Goal: Find specific page/section: Find specific page/section

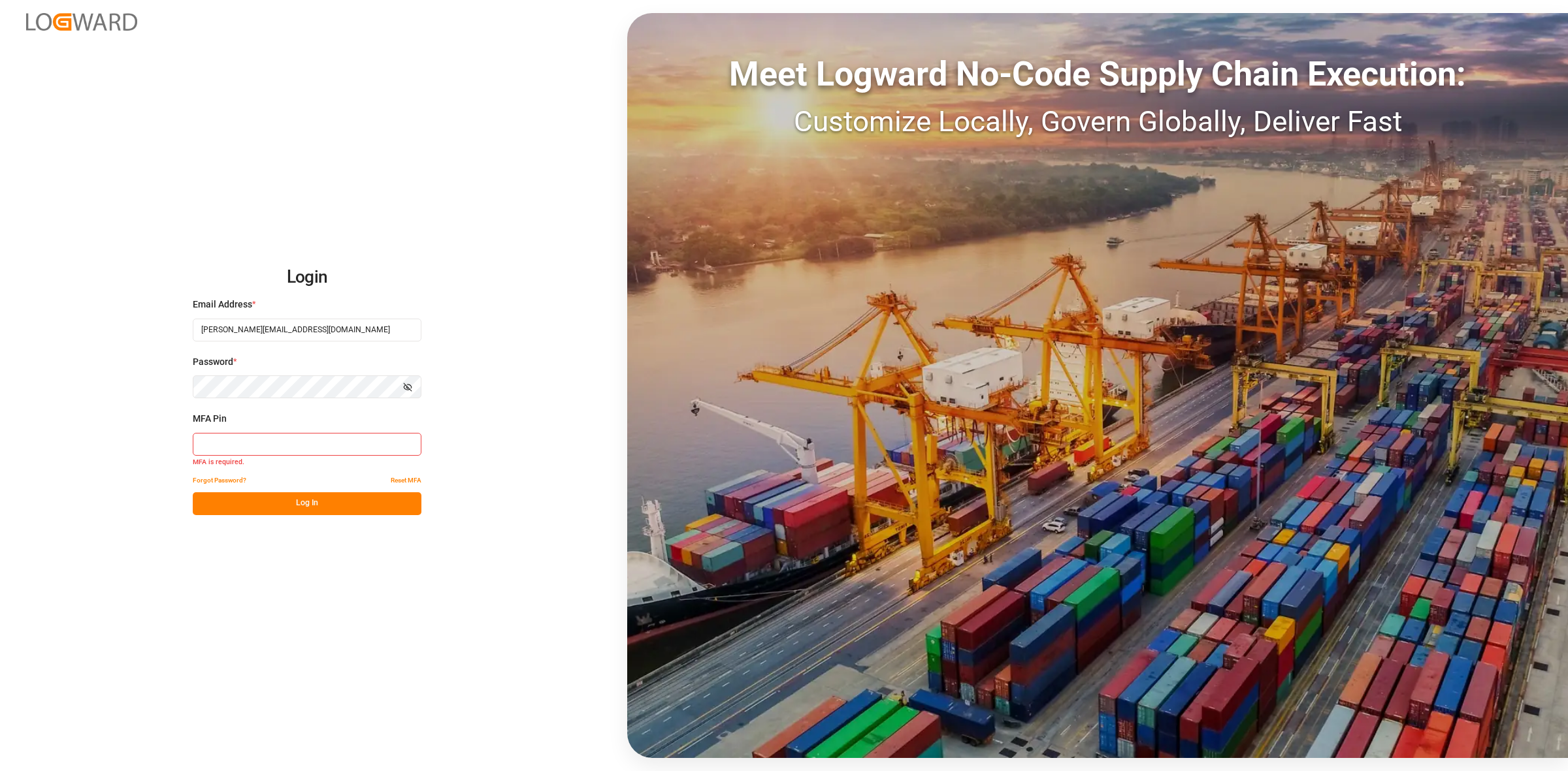
click at [248, 437] on input at bounding box center [307, 444] width 229 height 23
click at [246, 437] on input at bounding box center [307, 444] width 229 height 23
type input "134198"
drag, startPoint x: 307, startPoint y: 493, endPoint x: 308, endPoint y: 501, distance: 8.1
click at [308, 498] on button "Log In" at bounding box center [307, 504] width 229 height 23
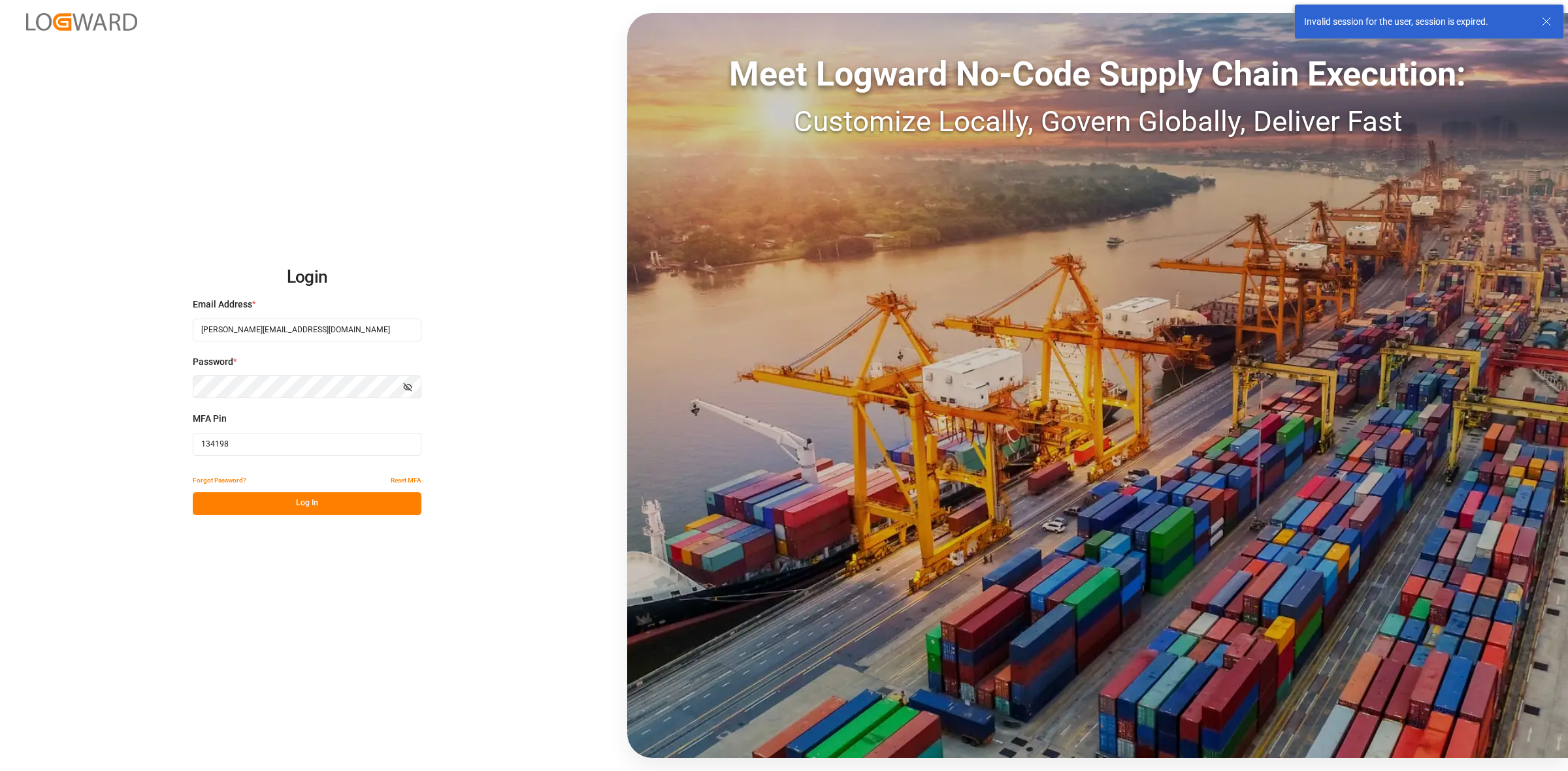
click at [301, 505] on button "Log In" at bounding box center [307, 504] width 229 height 23
click at [318, 559] on div "Login Email Address * maria.paterniani@jamindustries.com Password * Show passwo…" at bounding box center [784, 386] width 1568 height 771
click at [405, 383] on icon "button" at bounding box center [408, 387] width 9 height 9
click at [269, 442] on input "134198" at bounding box center [307, 444] width 229 height 23
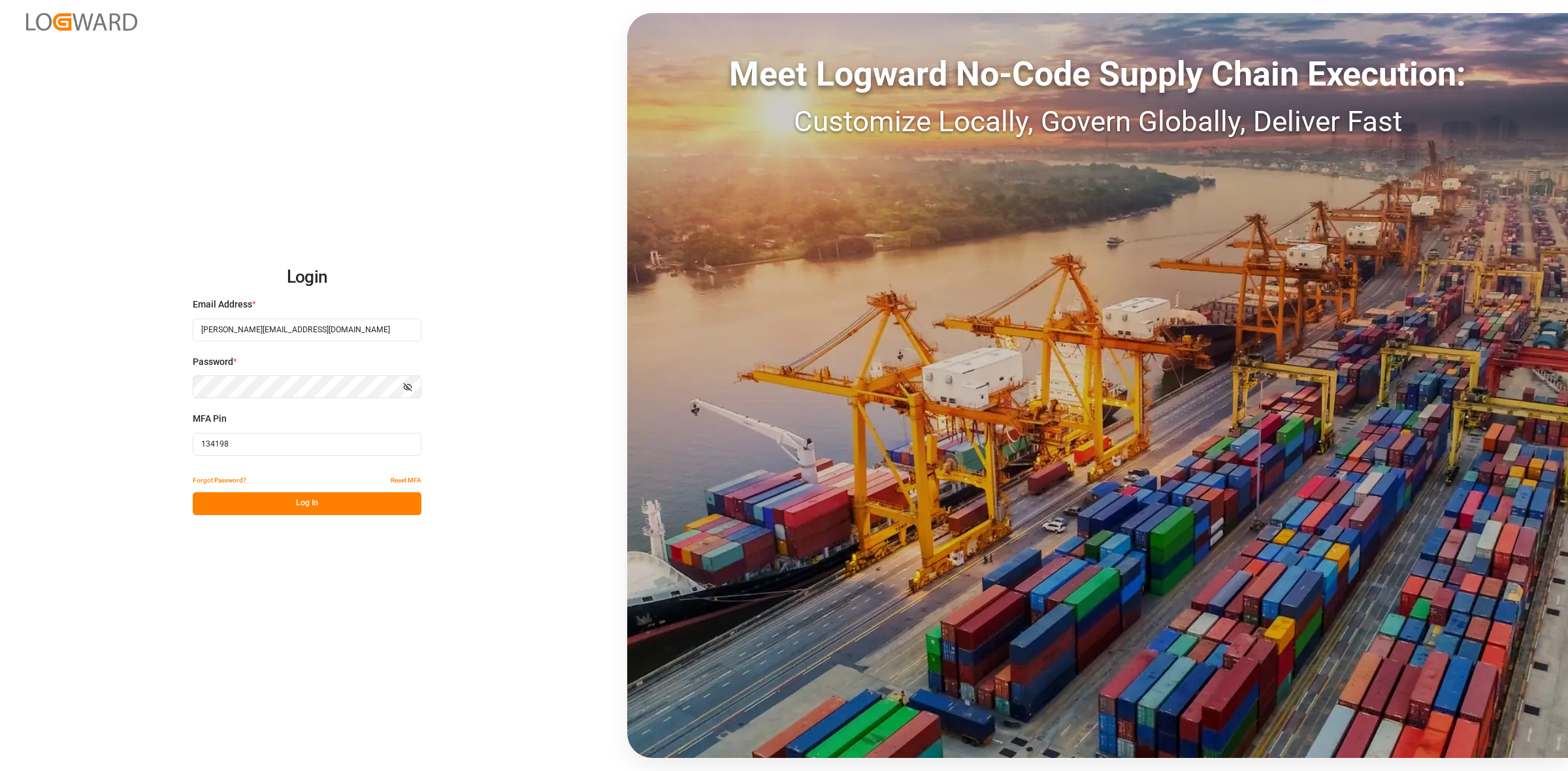
click at [298, 499] on button "Log In" at bounding box center [307, 504] width 229 height 23
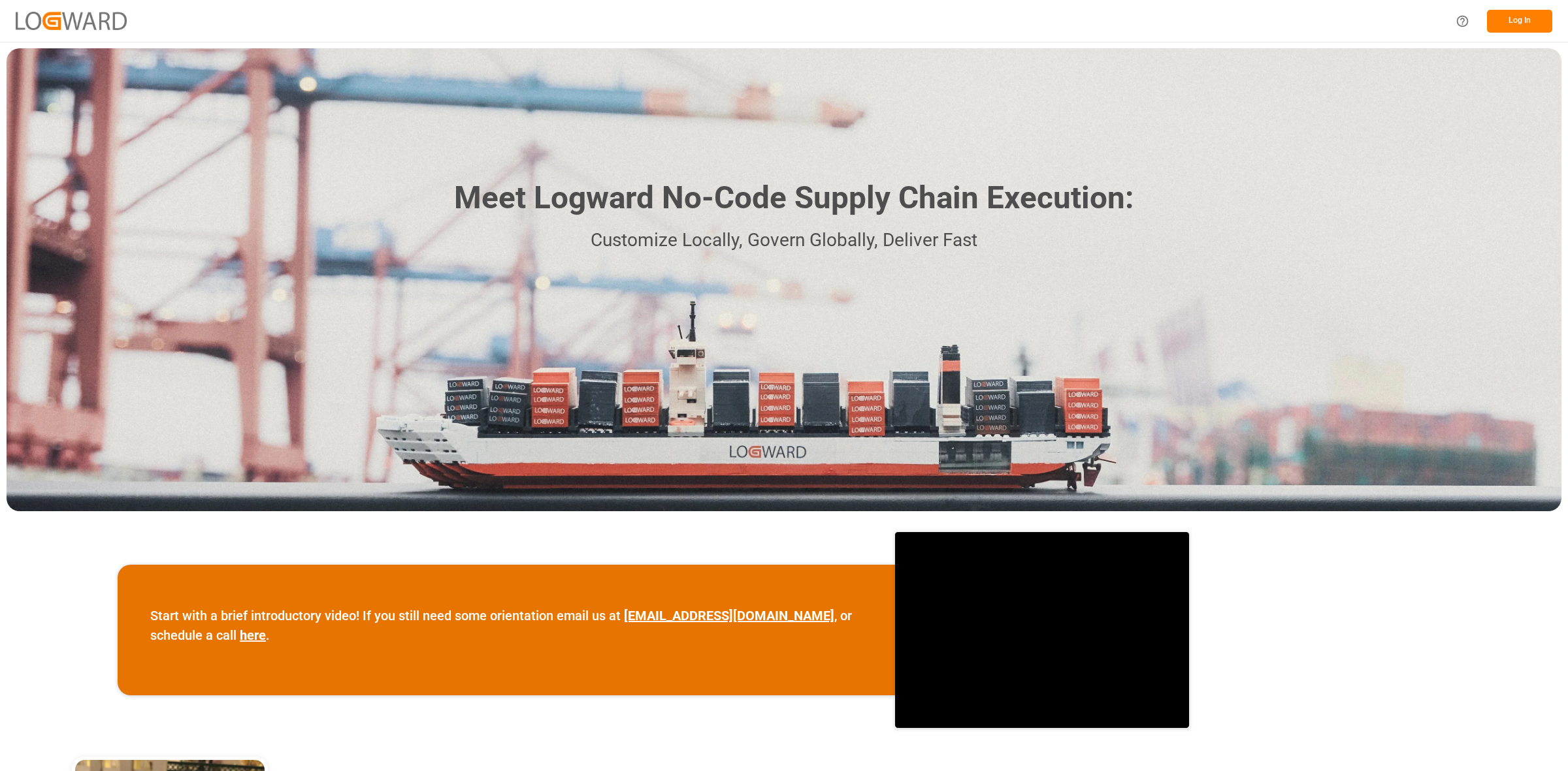
click at [1503, 20] on button "Log In" at bounding box center [1519, 21] width 65 height 23
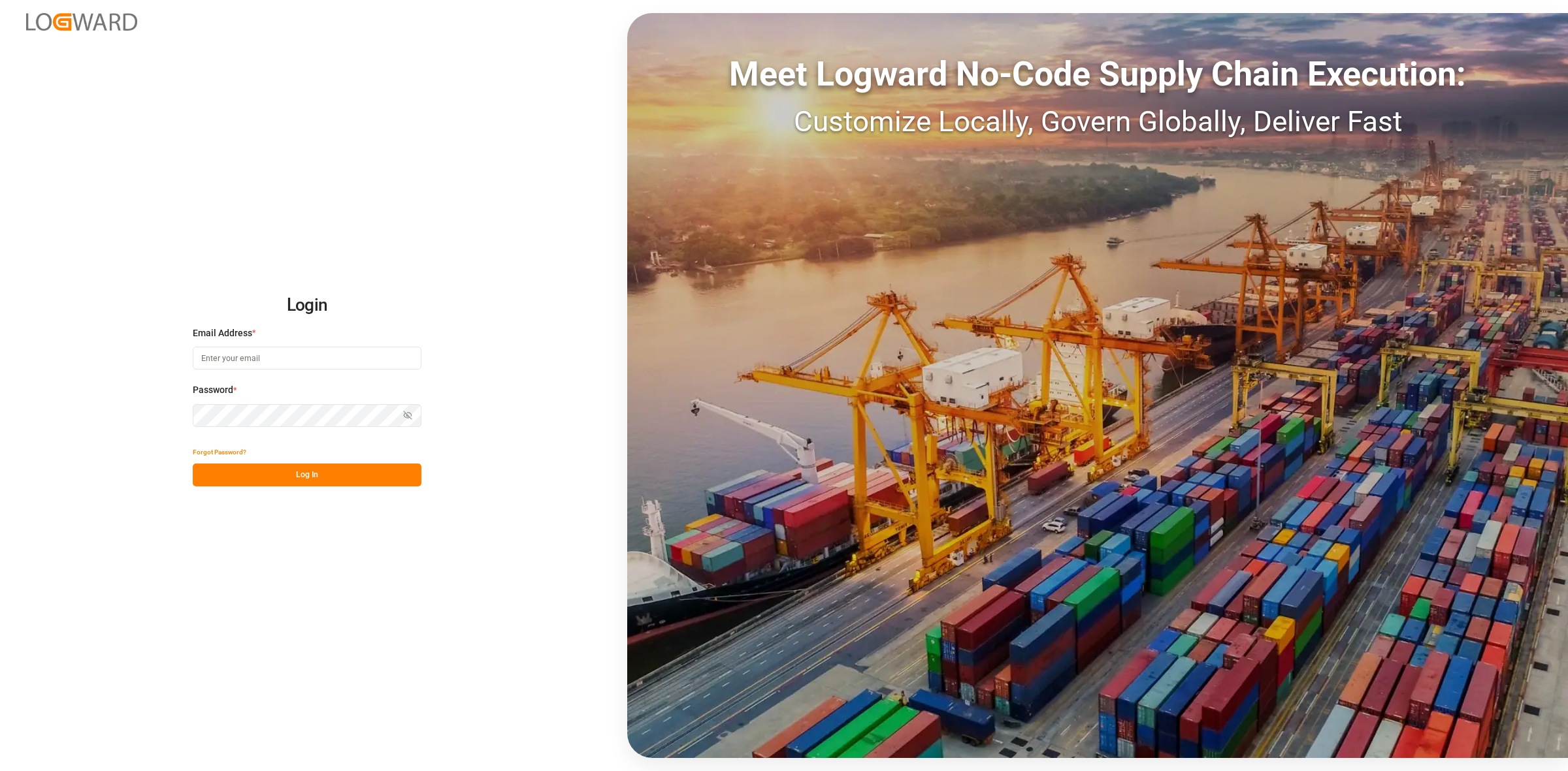
type input "[PERSON_NAME][EMAIL_ADDRESS][DOMAIN_NAME]"
click at [305, 474] on button "Log In" at bounding box center [307, 475] width 229 height 23
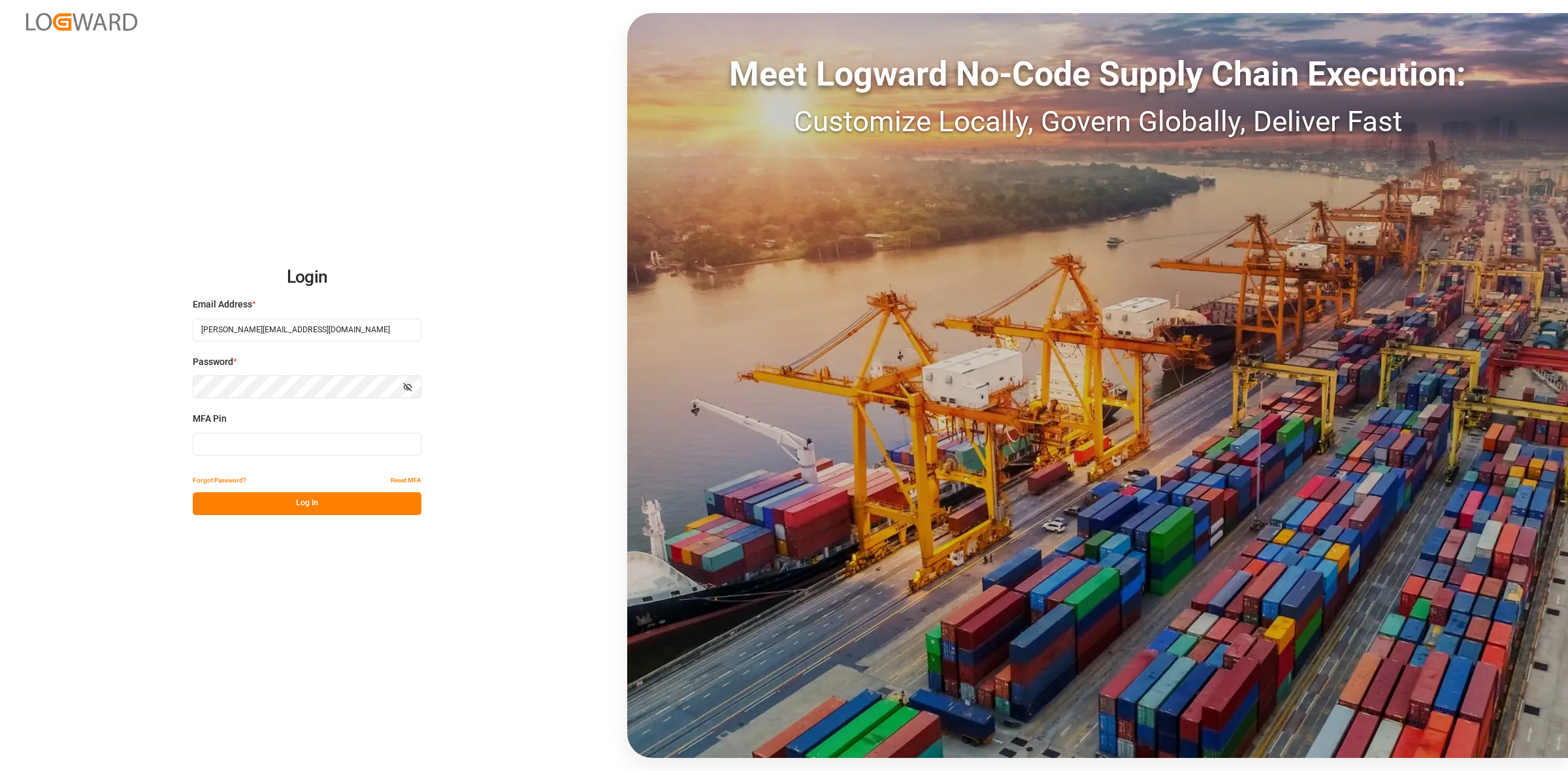
click at [222, 445] on input at bounding box center [307, 444] width 229 height 23
type input "562424"
click at [288, 496] on button "Log In" at bounding box center [307, 504] width 229 height 23
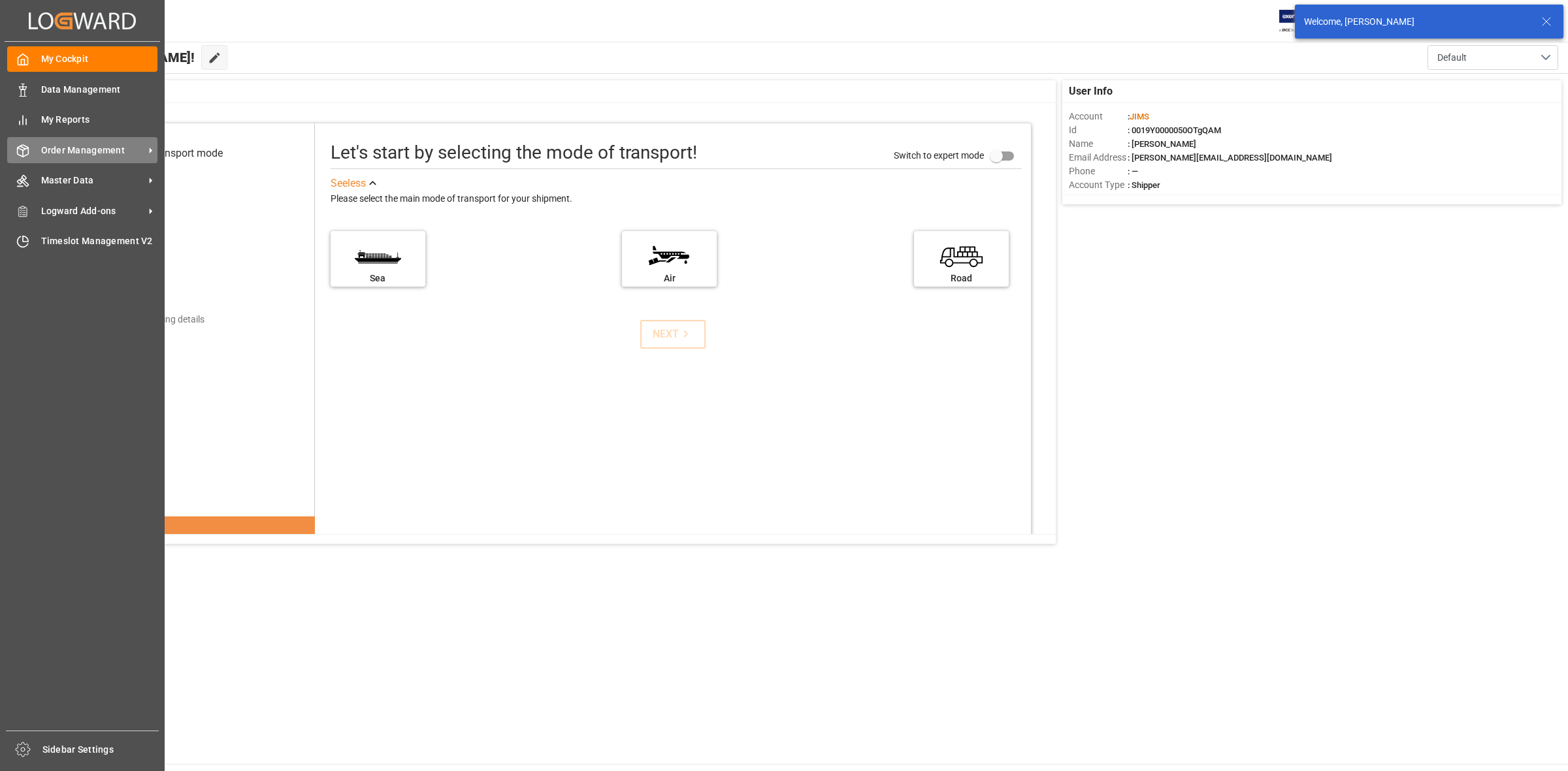
click at [28, 160] on div "Order Management Order Management" at bounding box center [82, 150] width 150 height 26
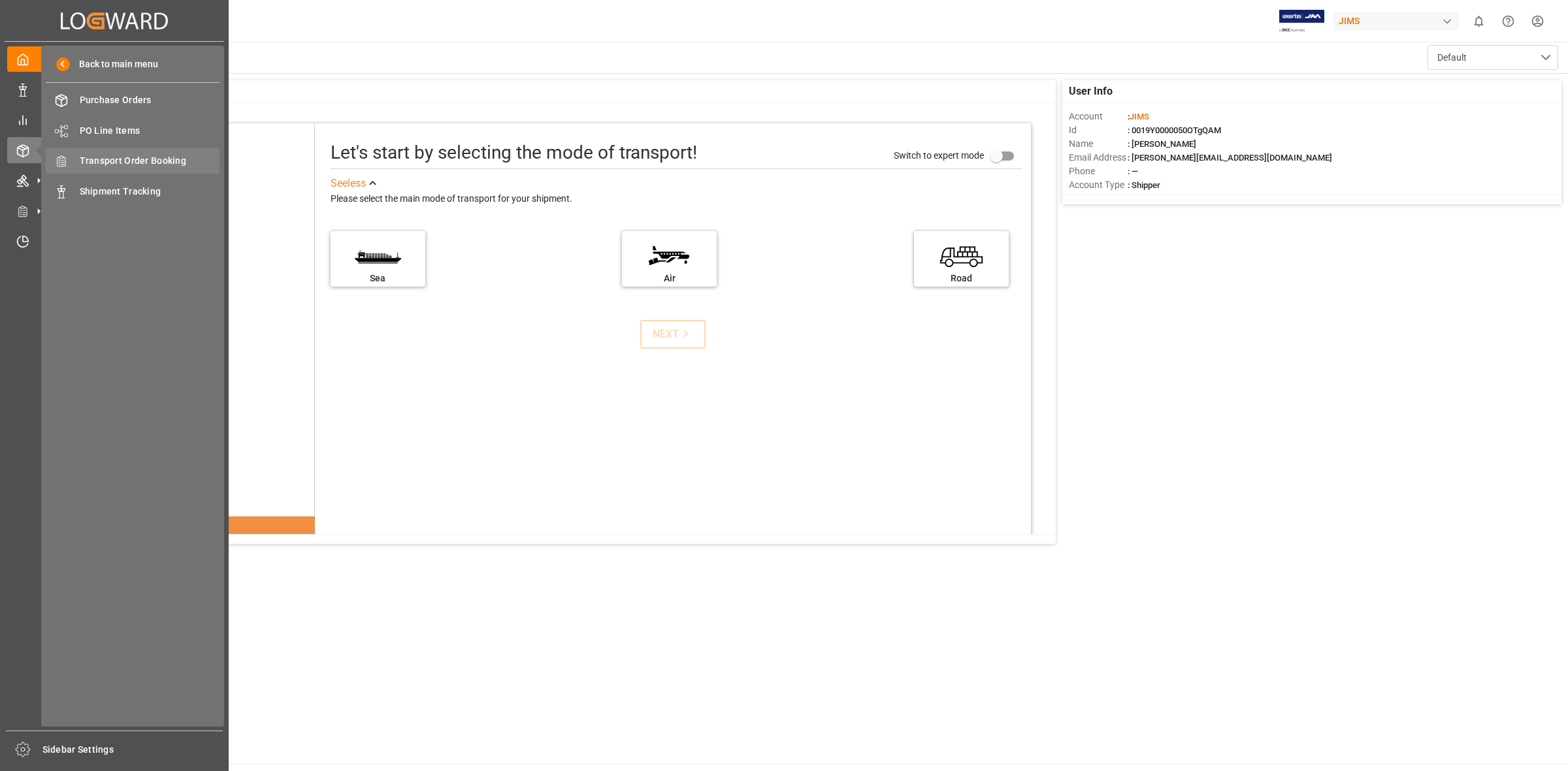
click at [149, 165] on span "Transport Order Booking" at bounding box center [150, 161] width 140 height 14
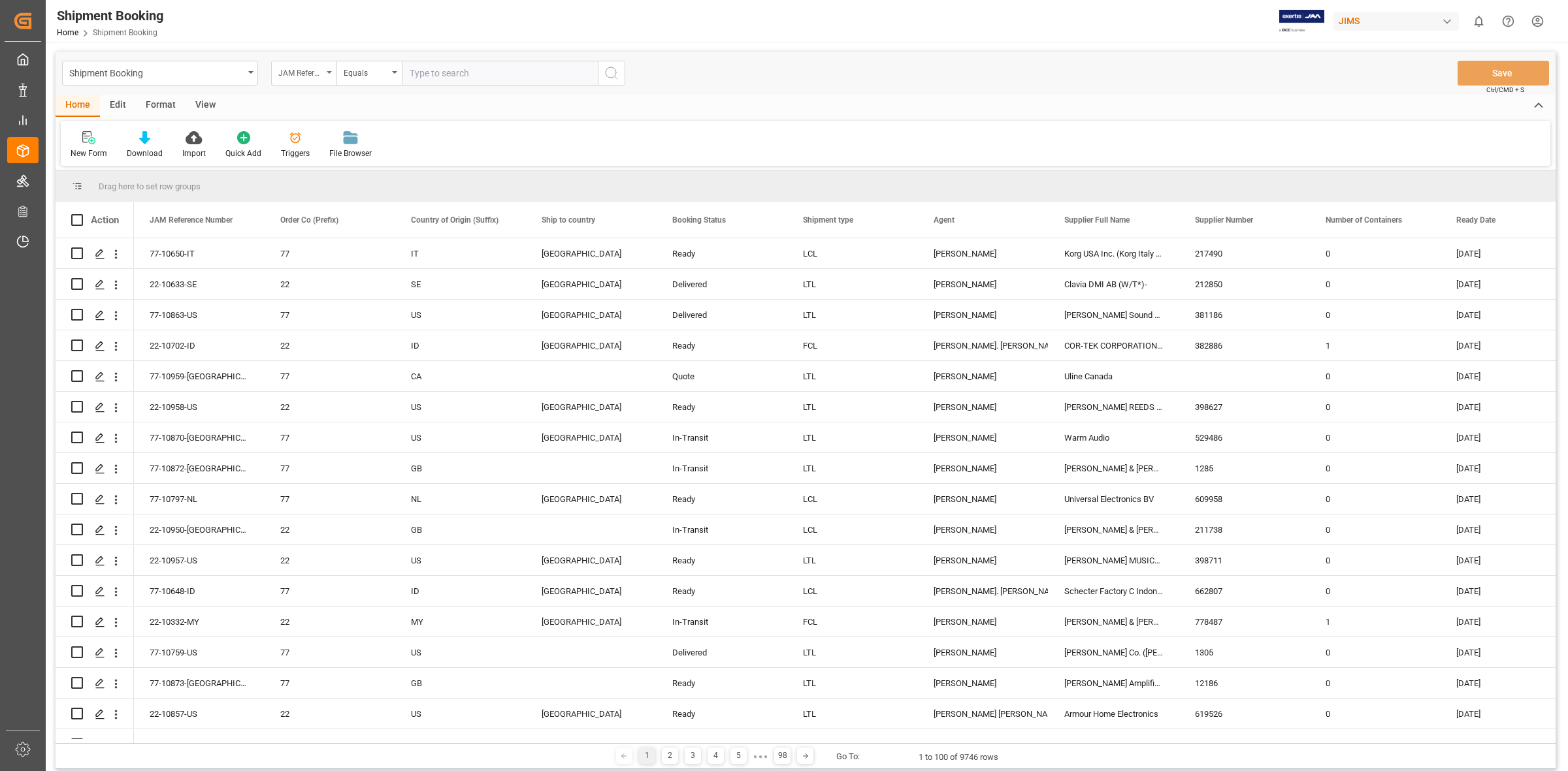
click at [330, 68] on div "JAM Reference Number" at bounding box center [304, 73] width 65 height 25
drag, startPoint x: 347, startPoint y: 161, endPoint x: 469, endPoint y: 151, distance: 122.4
click at [351, 161] on div "Order Co (Prefix)" at bounding box center [369, 161] width 194 height 27
click at [415, 70] on span "Select Items" at bounding box center [437, 73] width 55 height 11
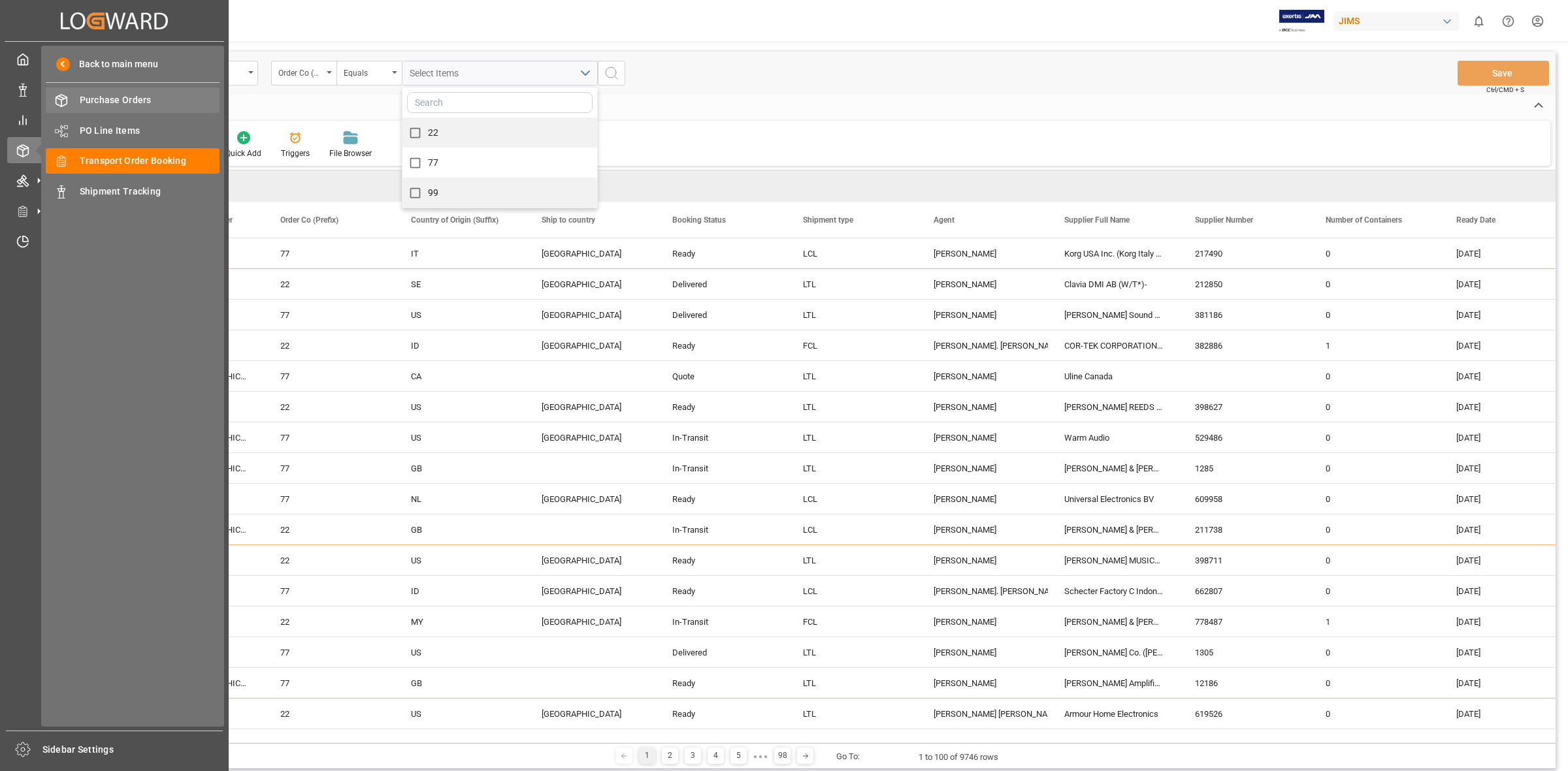
drag, startPoint x: 87, startPoint y: 100, endPoint x: 165, endPoint y: 106, distance: 78.2
click at [87, 100] on span "Purchase Orders" at bounding box center [150, 100] width 140 height 14
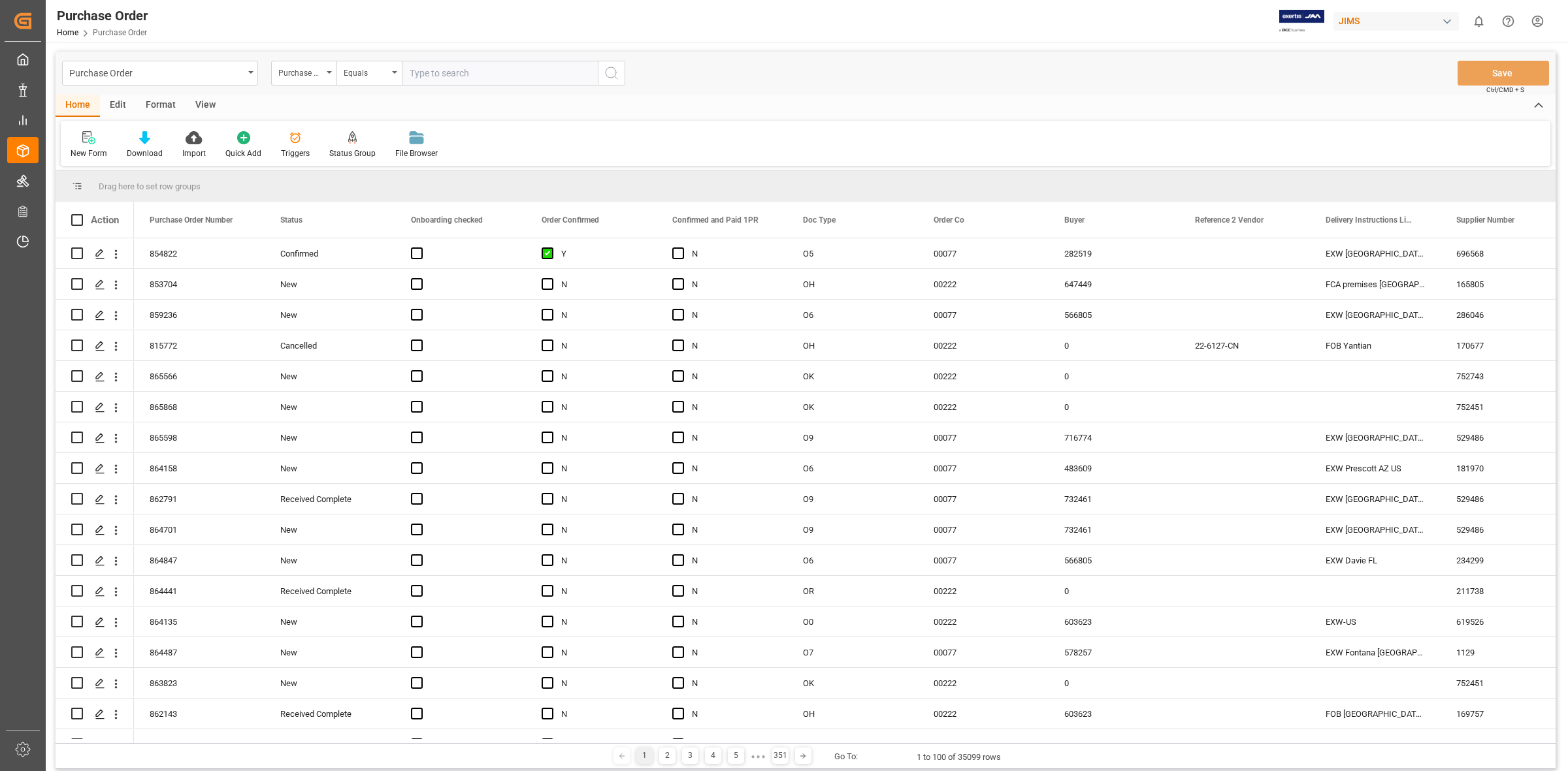
click at [416, 73] on input "text" at bounding box center [500, 73] width 196 height 25
type input "855836"
click at [606, 65] on icon "search button" at bounding box center [611, 73] width 16 height 16
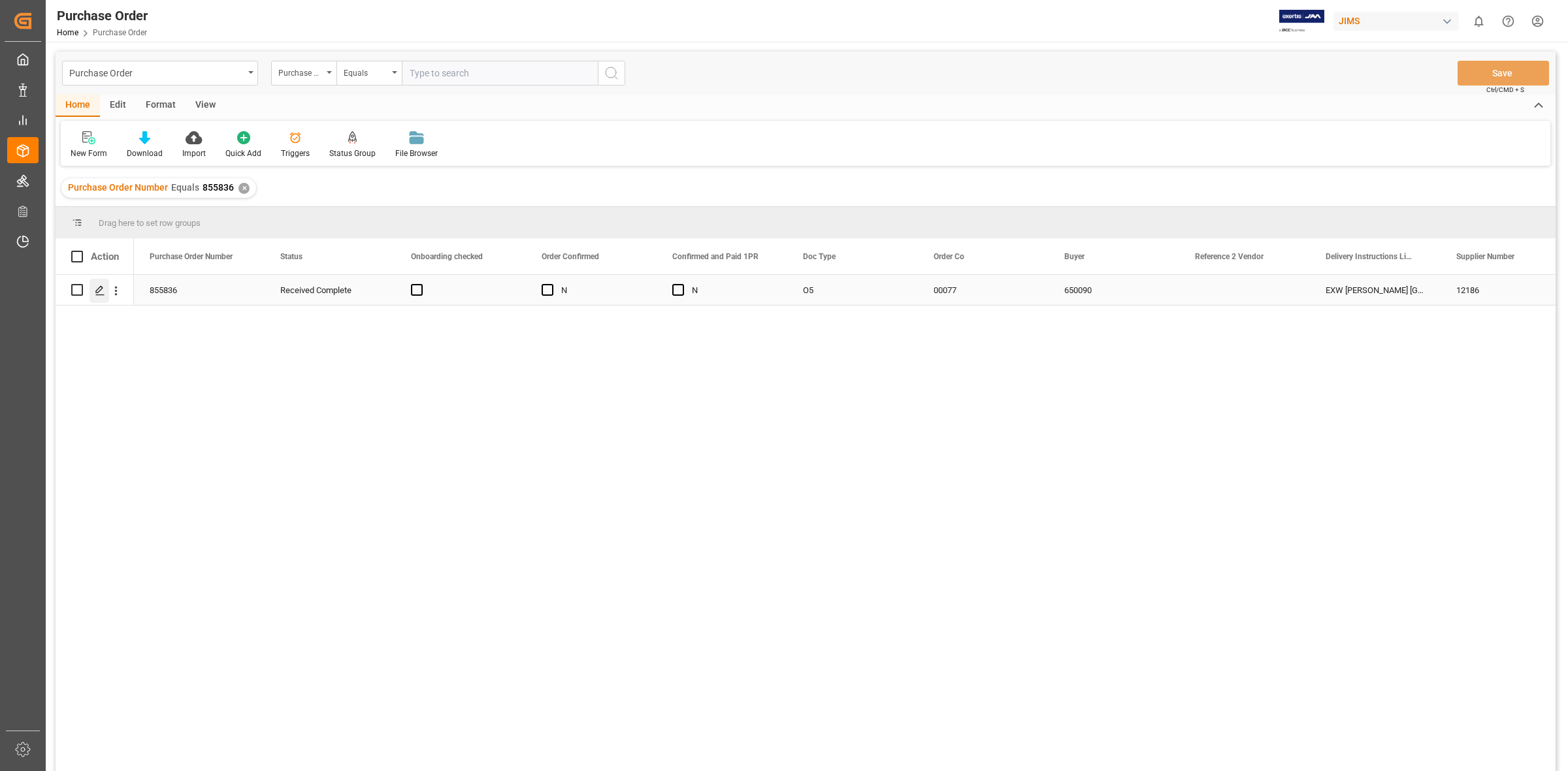
click at [102, 288] on polygon "Press SPACE to select this row." at bounding box center [99, 289] width 7 height 7
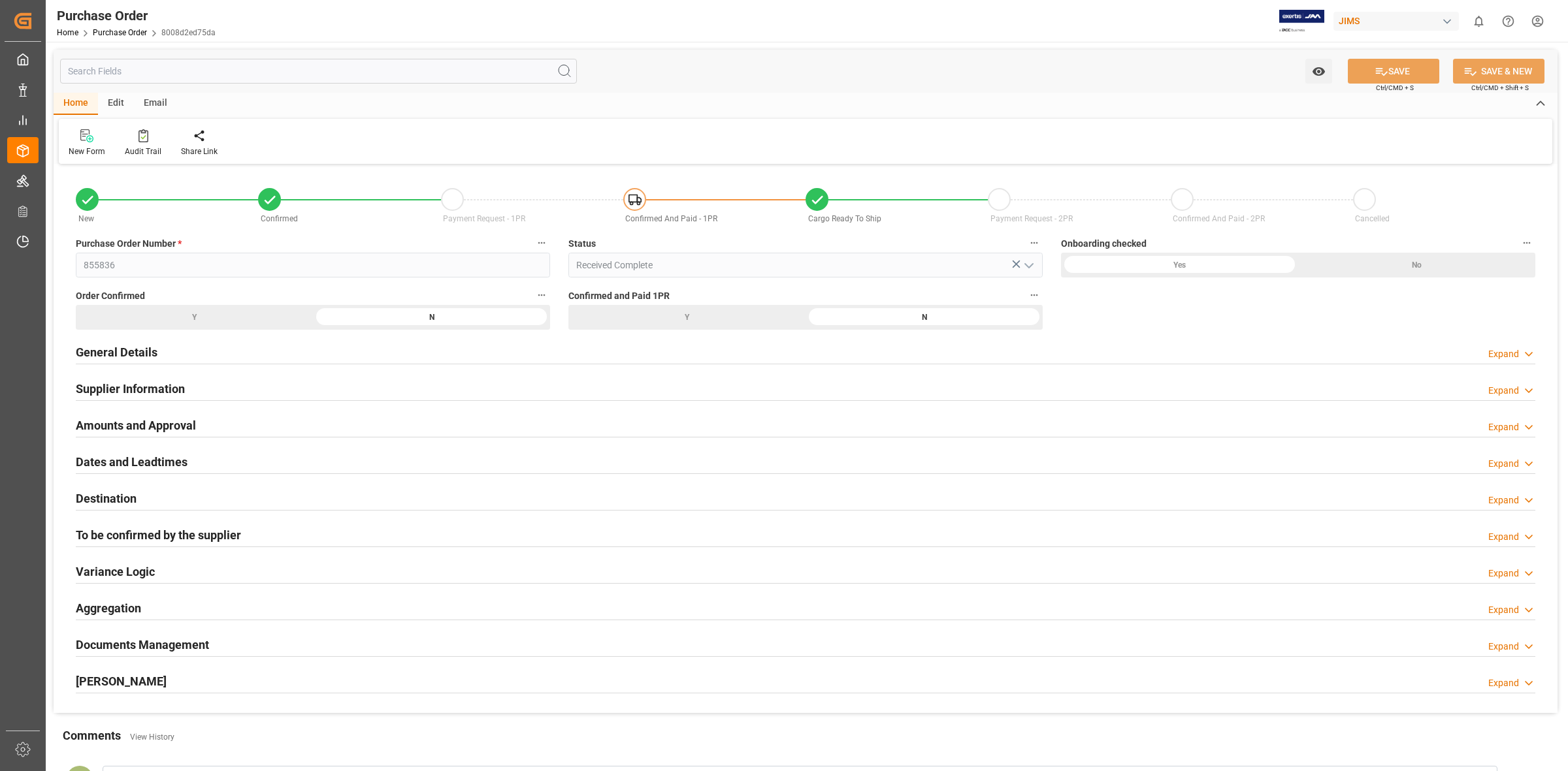
click at [183, 638] on h2 "Documents Management" at bounding box center [143, 644] width 134 height 17
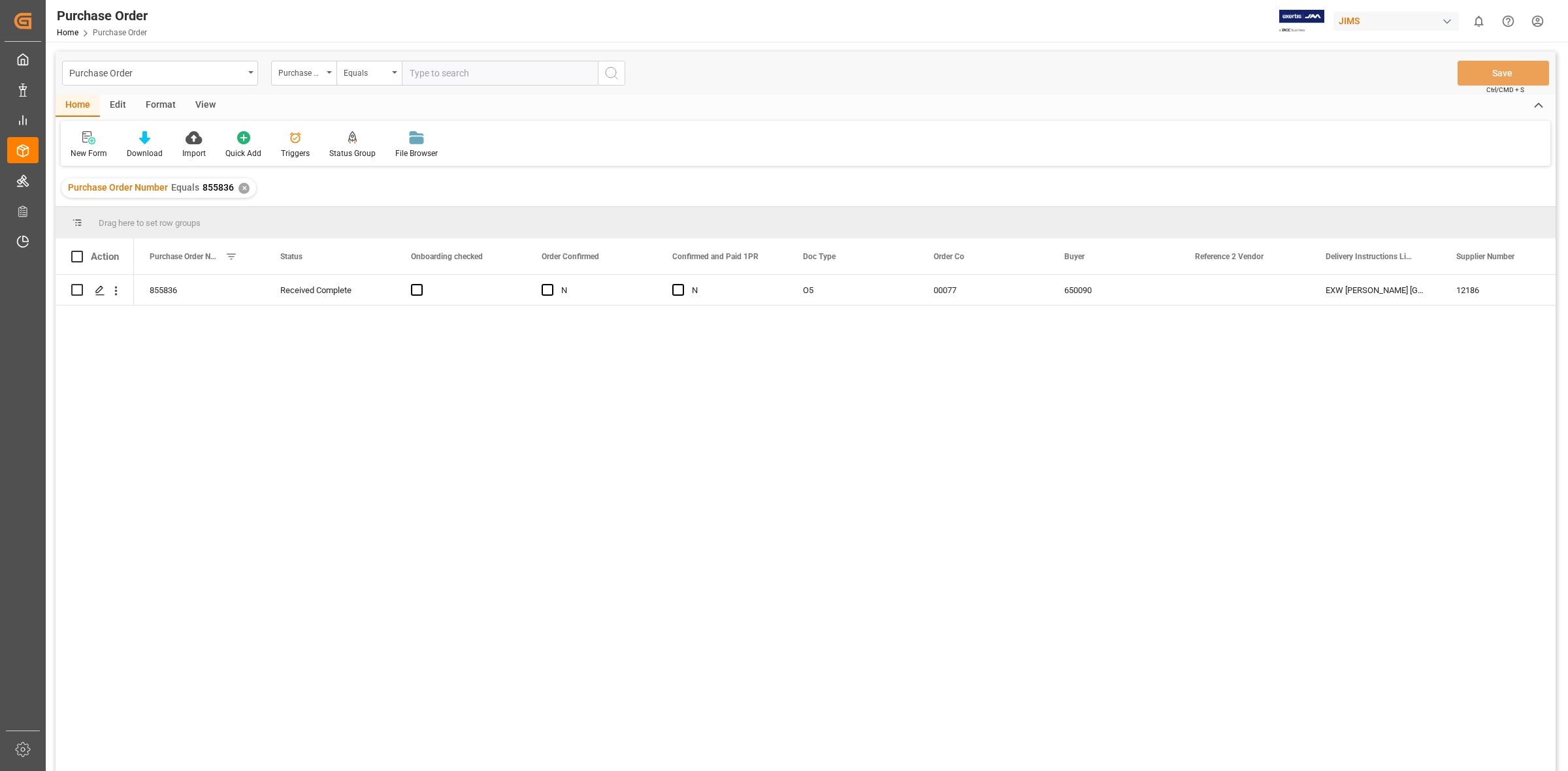
click at [267, 433] on div "855836 Received Complete N N O5 00077 650090 EXW [PERSON_NAME][GEOGRAPHIC_DATA]…" at bounding box center [844, 527] width 1421 height 505
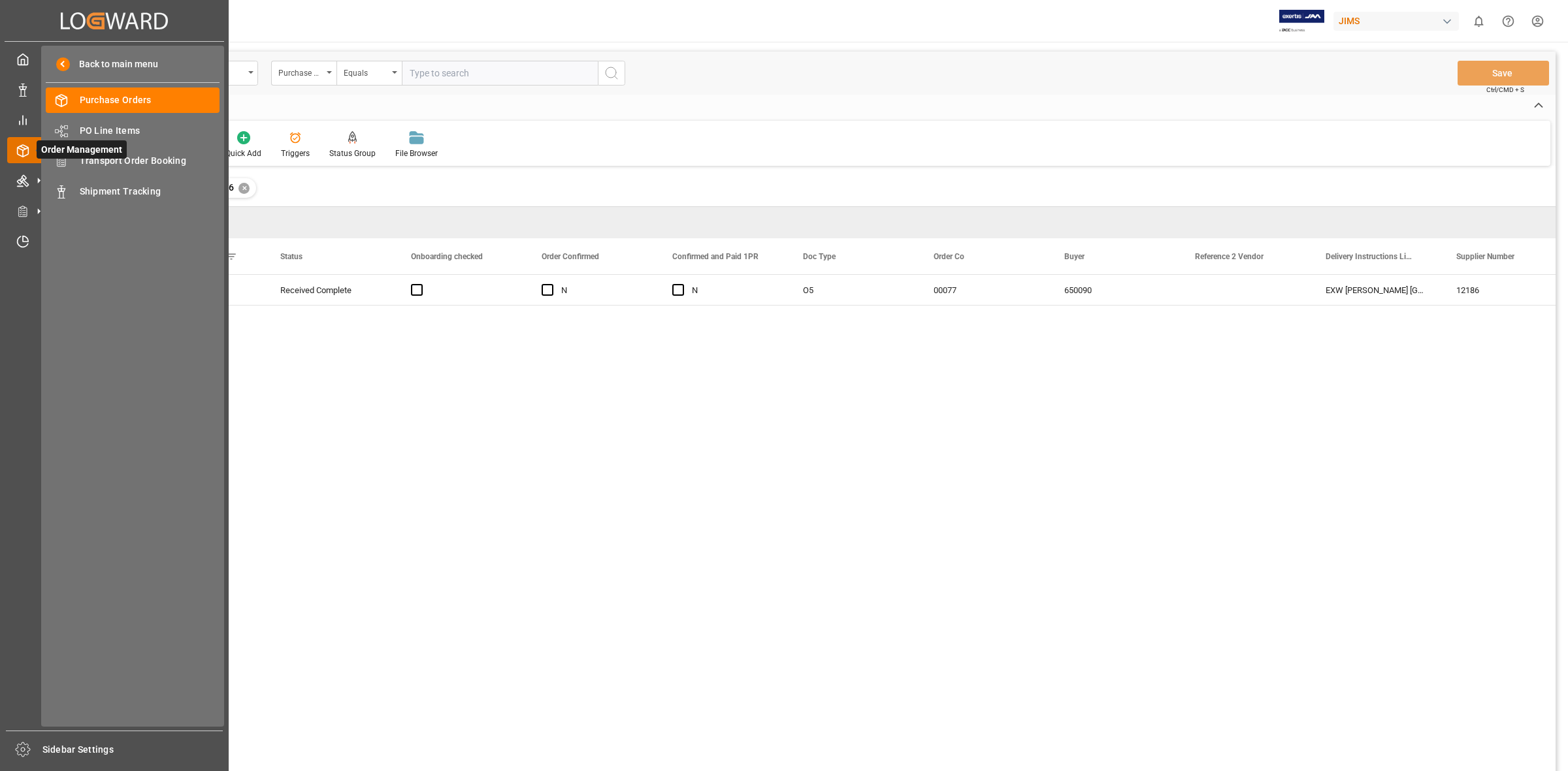
click at [23, 140] on div "Order Management Order Management" at bounding box center [114, 150] width 214 height 26
click at [103, 161] on span "Transport Order Booking" at bounding box center [150, 161] width 140 height 14
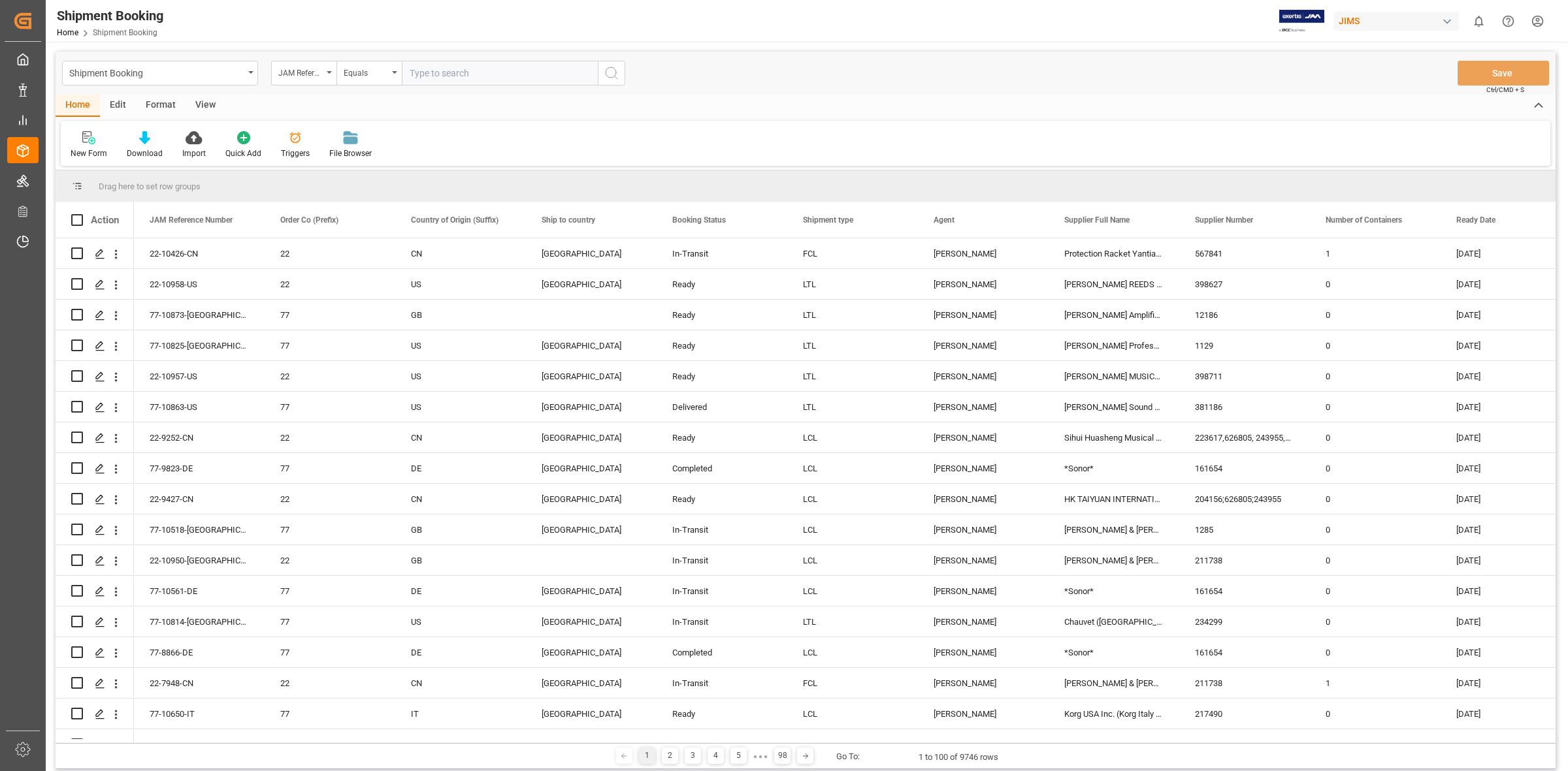
click at [419, 70] on input "text" at bounding box center [500, 73] width 196 height 25
type input "77-10588-gb"
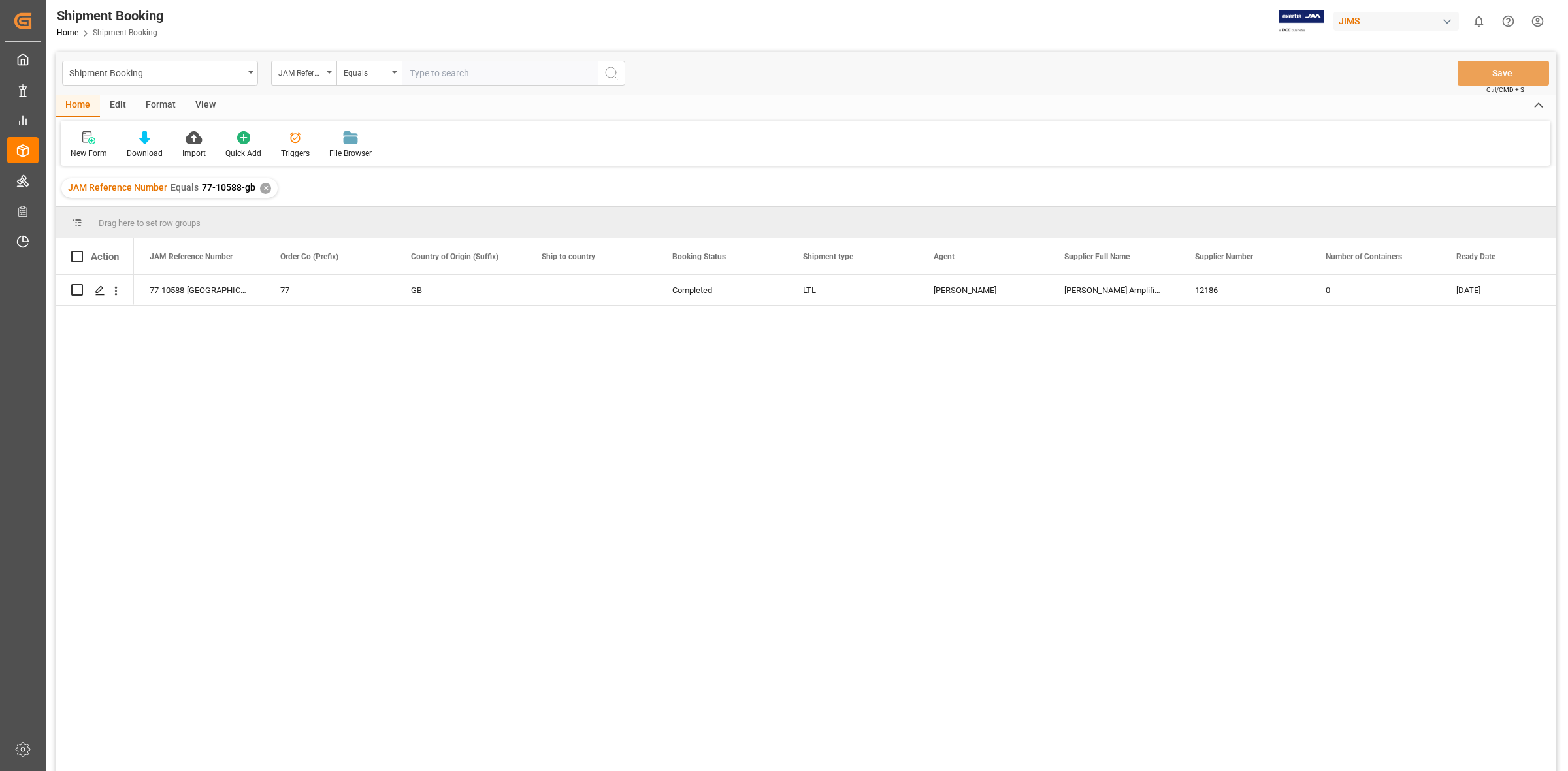
drag, startPoint x: 353, startPoint y: 465, endPoint x: 315, endPoint y: 329, distance: 141.2
click at [353, 465] on div "77-10588-GB 77 GB Completed LTL [PERSON_NAME] Amplification plc (GBP) 12186 0 […" at bounding box center [844, 527] width 1421 height 505
click at [99, 288] on icon "Press SPACE to select this row." at bounding box center [100, 291] width 11 height 11
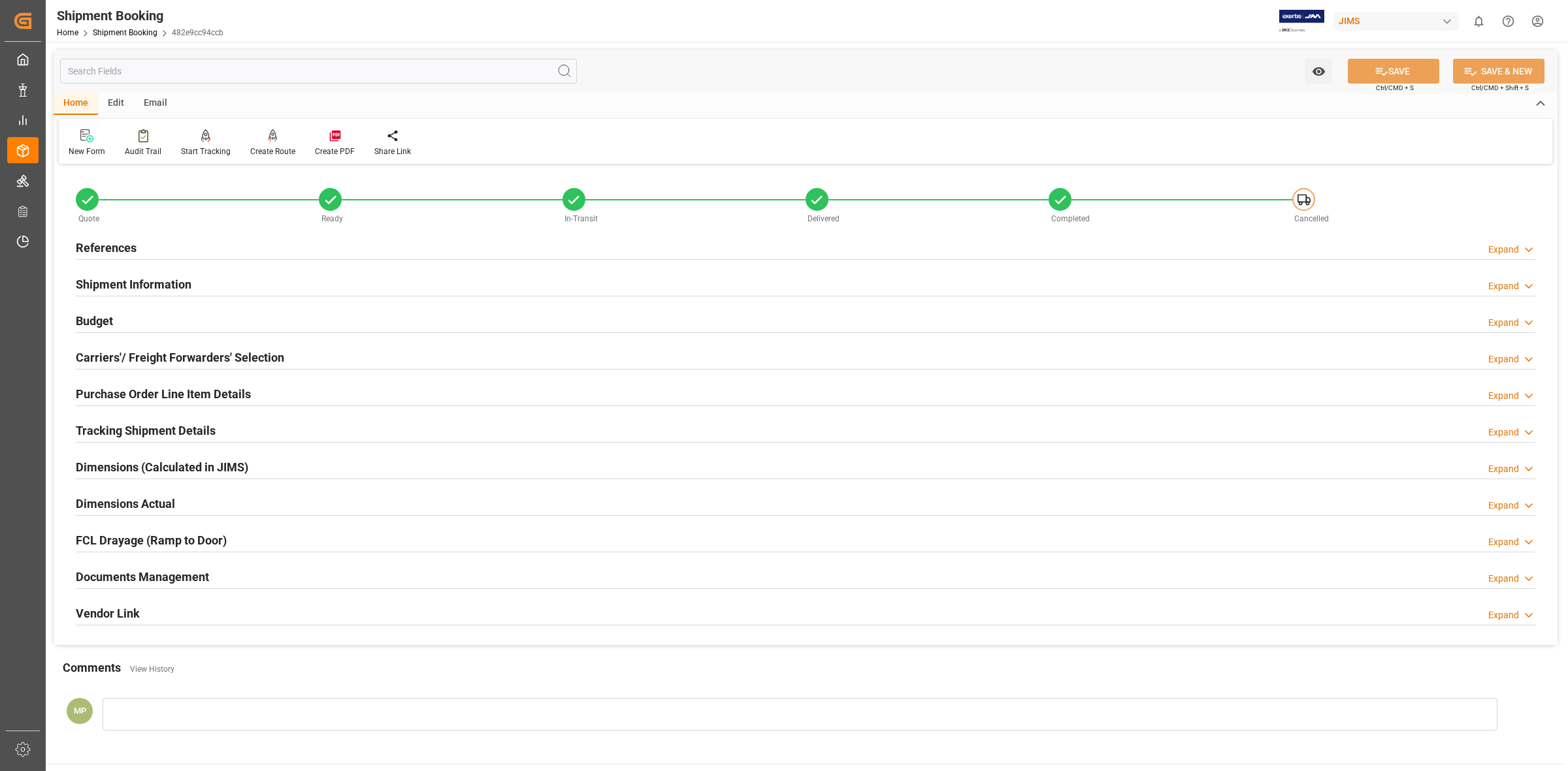
click at [188, 574] on h2 "Documents Management" at bounding box center [143, 577] width 134 height 17
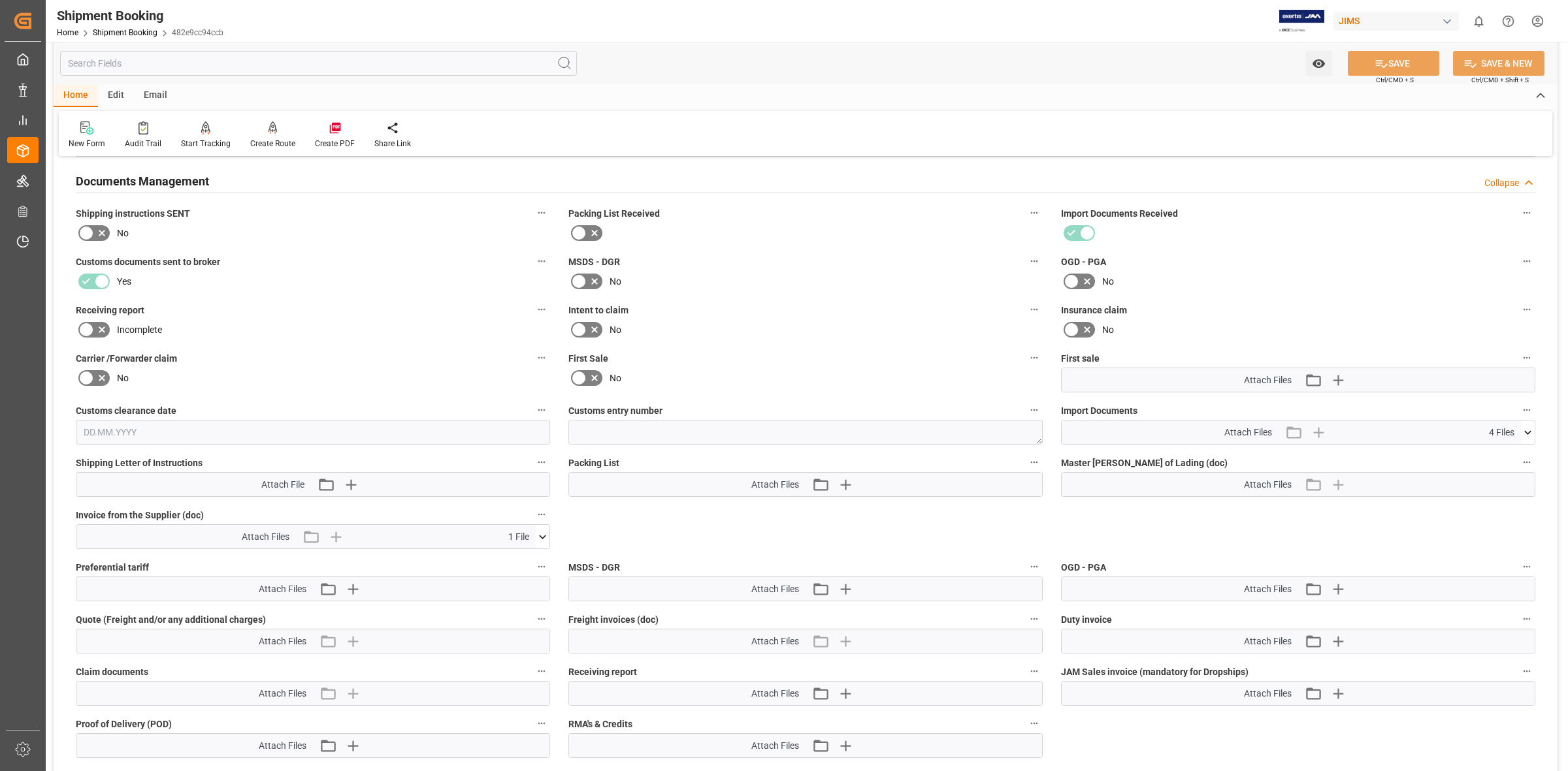
scroll to position [408, 0]
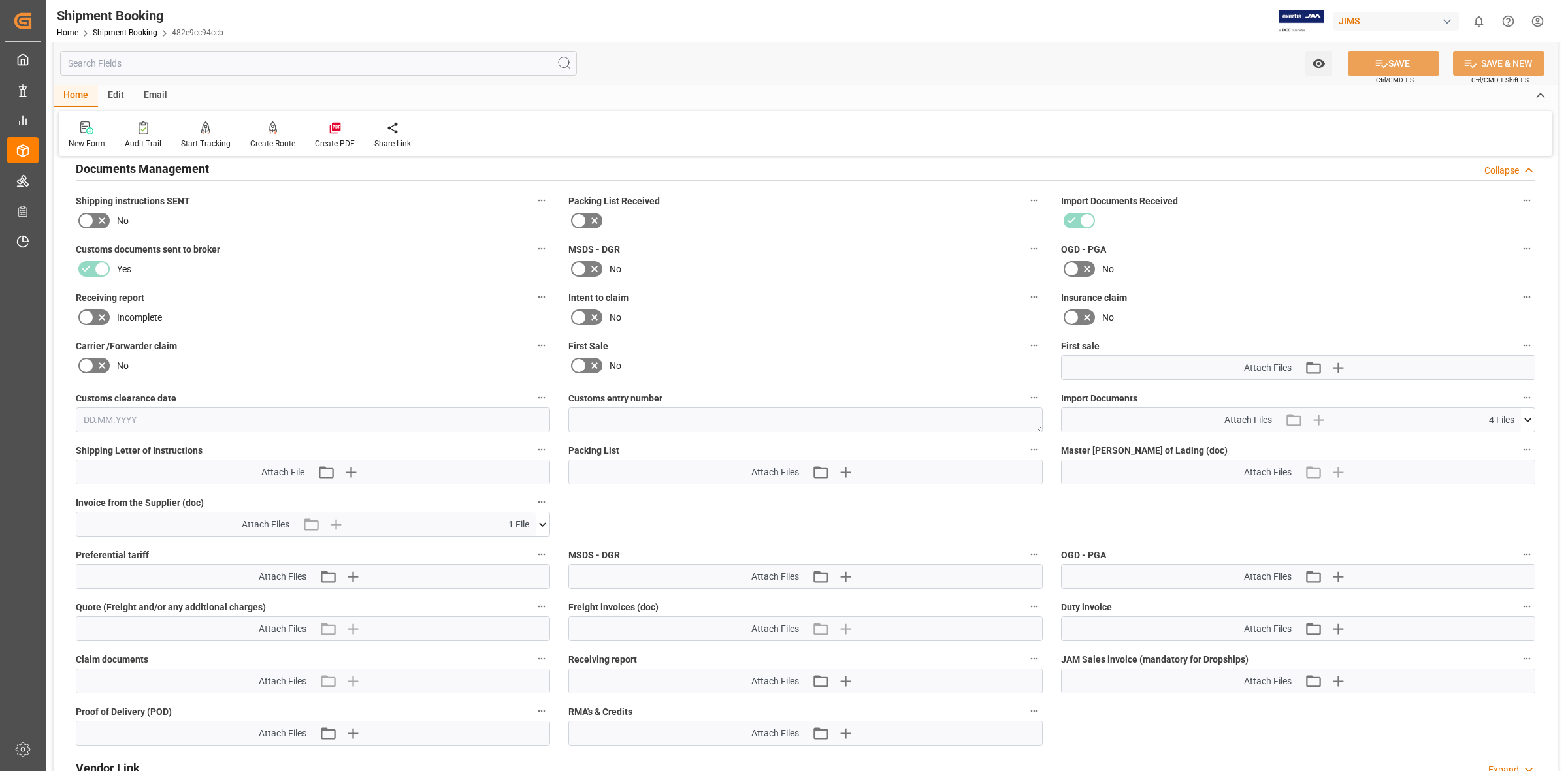
click at [543, 518] on icon at bounding box center [543, 524] width 14 height 14
click at [538, 546] on icon at bounding box center [535, 549] width 14 height 14
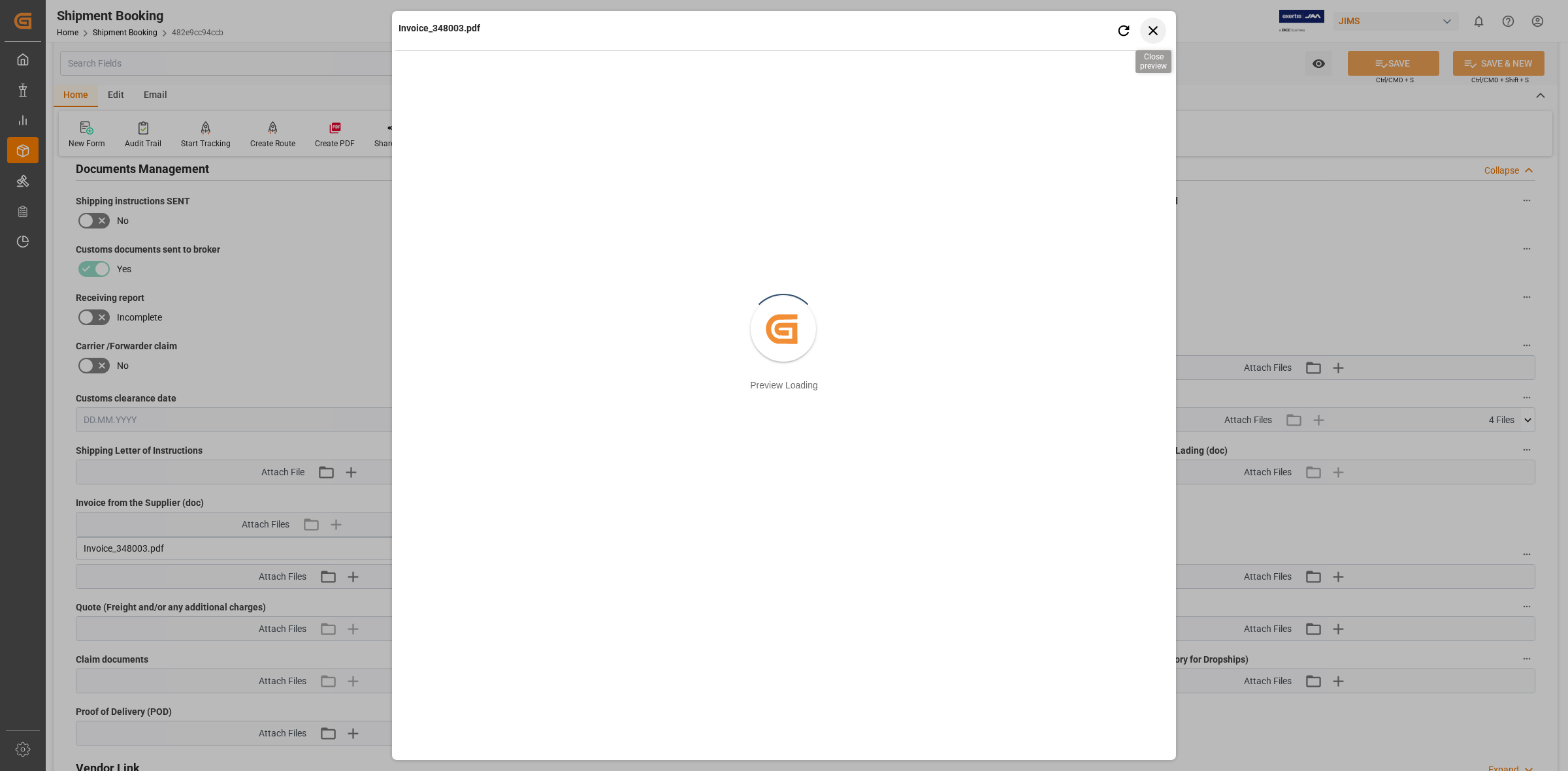
click at [1150, 27] on icon "button" at bounding box center [1153, 30] width 17 height 17
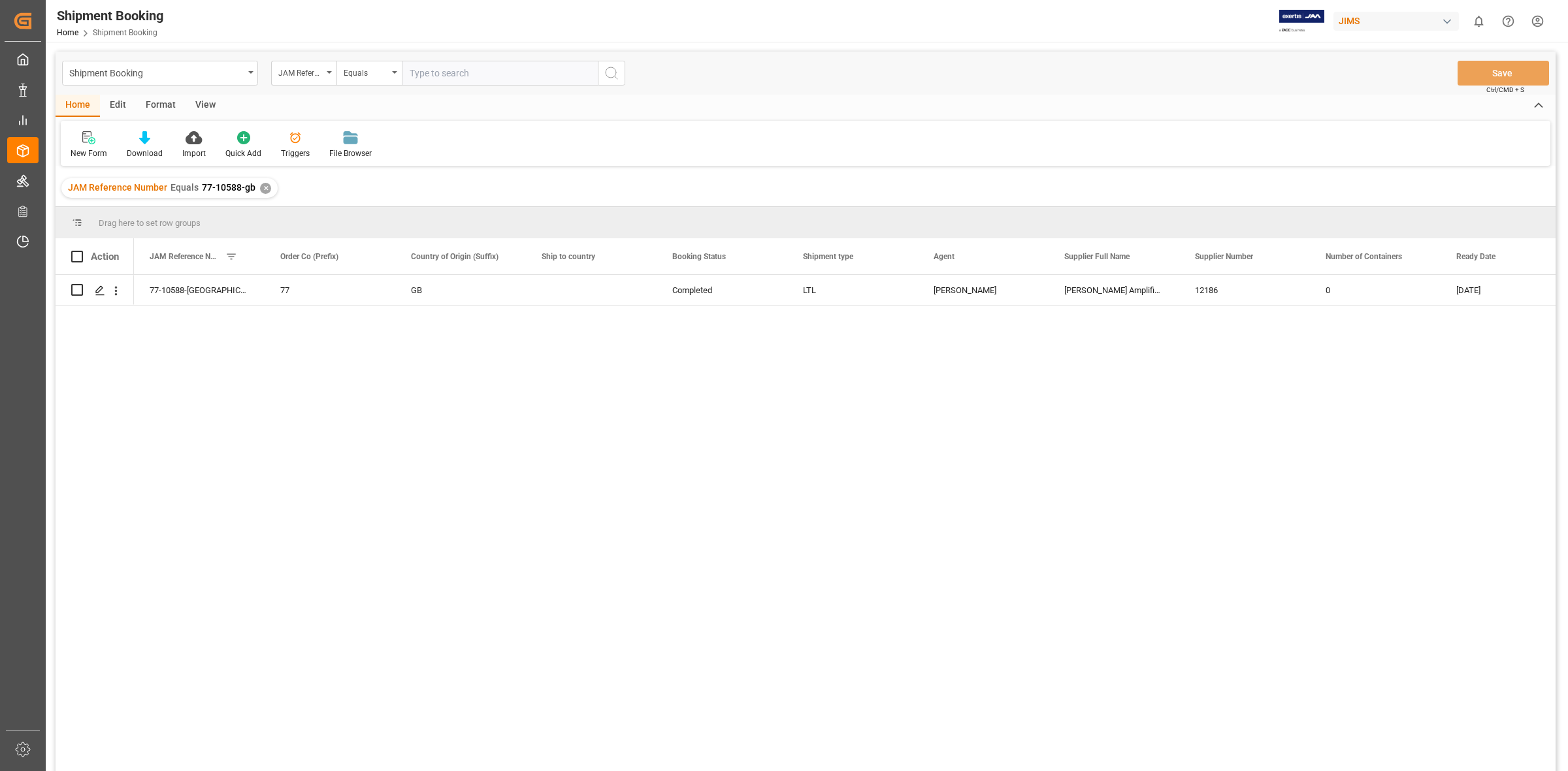
click at [266, 187] on div "✕" at bounding box center [265, 188] width 11 height 11
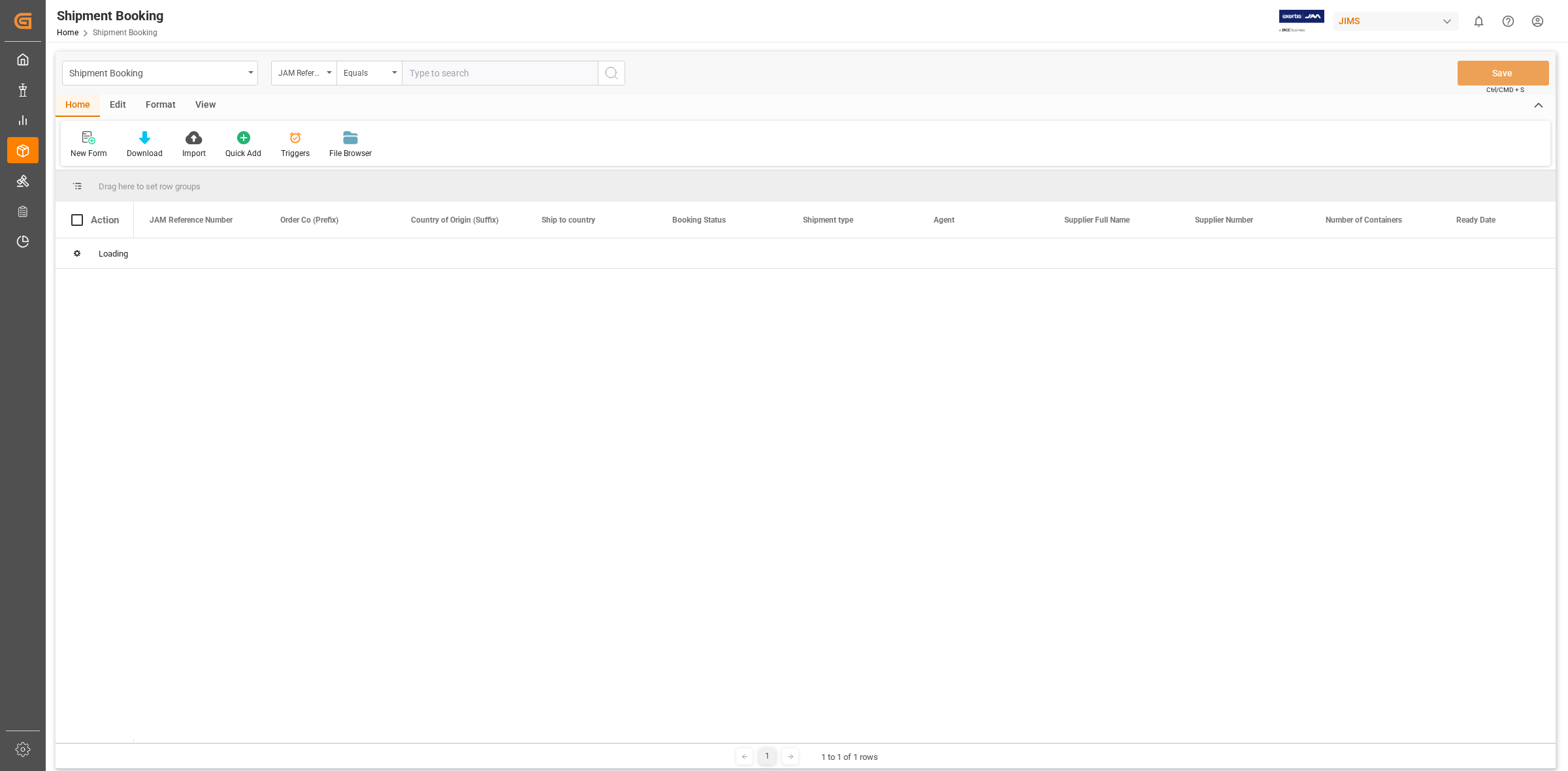
click at [426, 70] on input "text" at bounding box center [500, 73] width 196 height 25
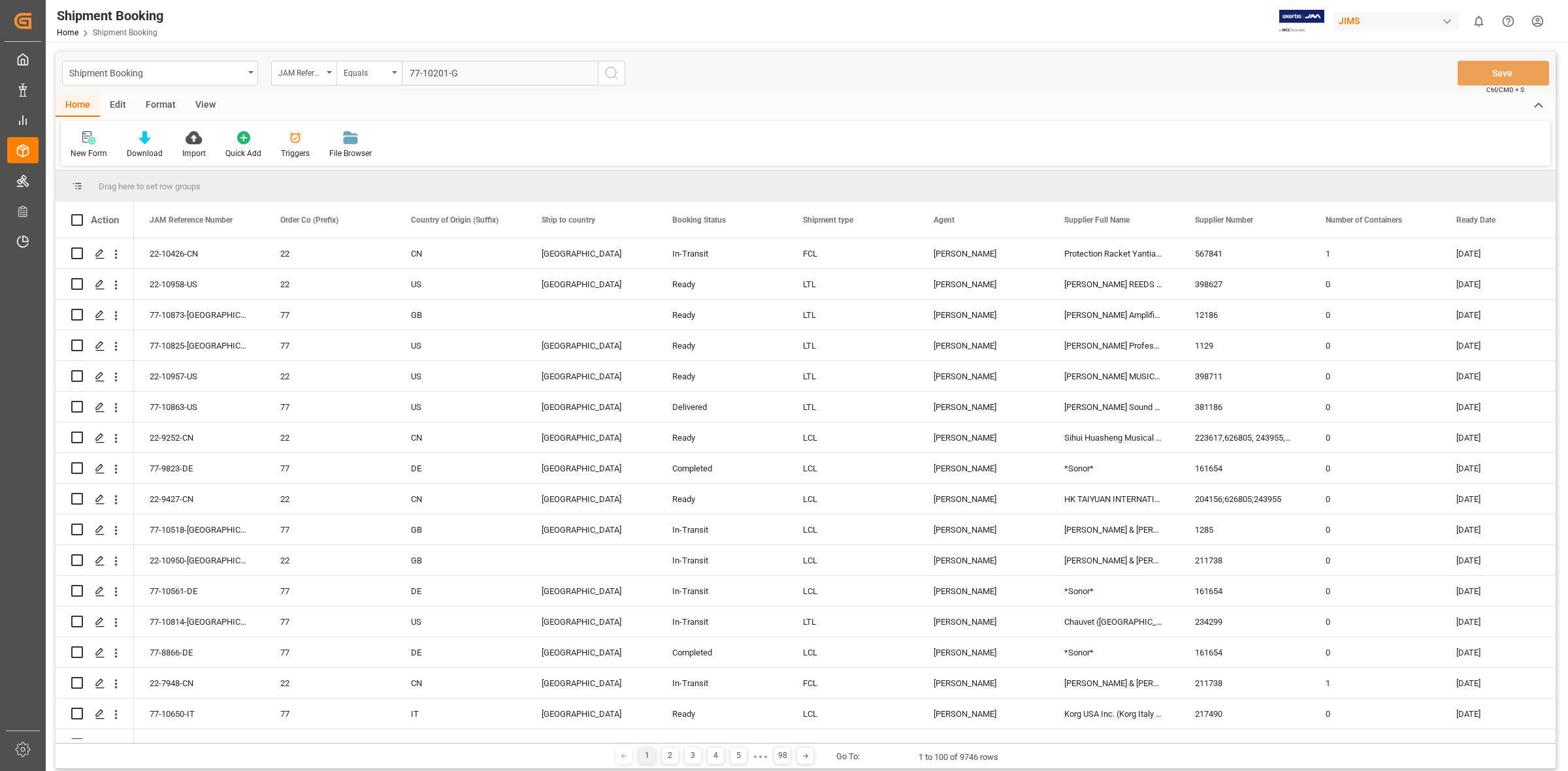
type input "77-10201-[GEOGRAPHIC_DATA]"
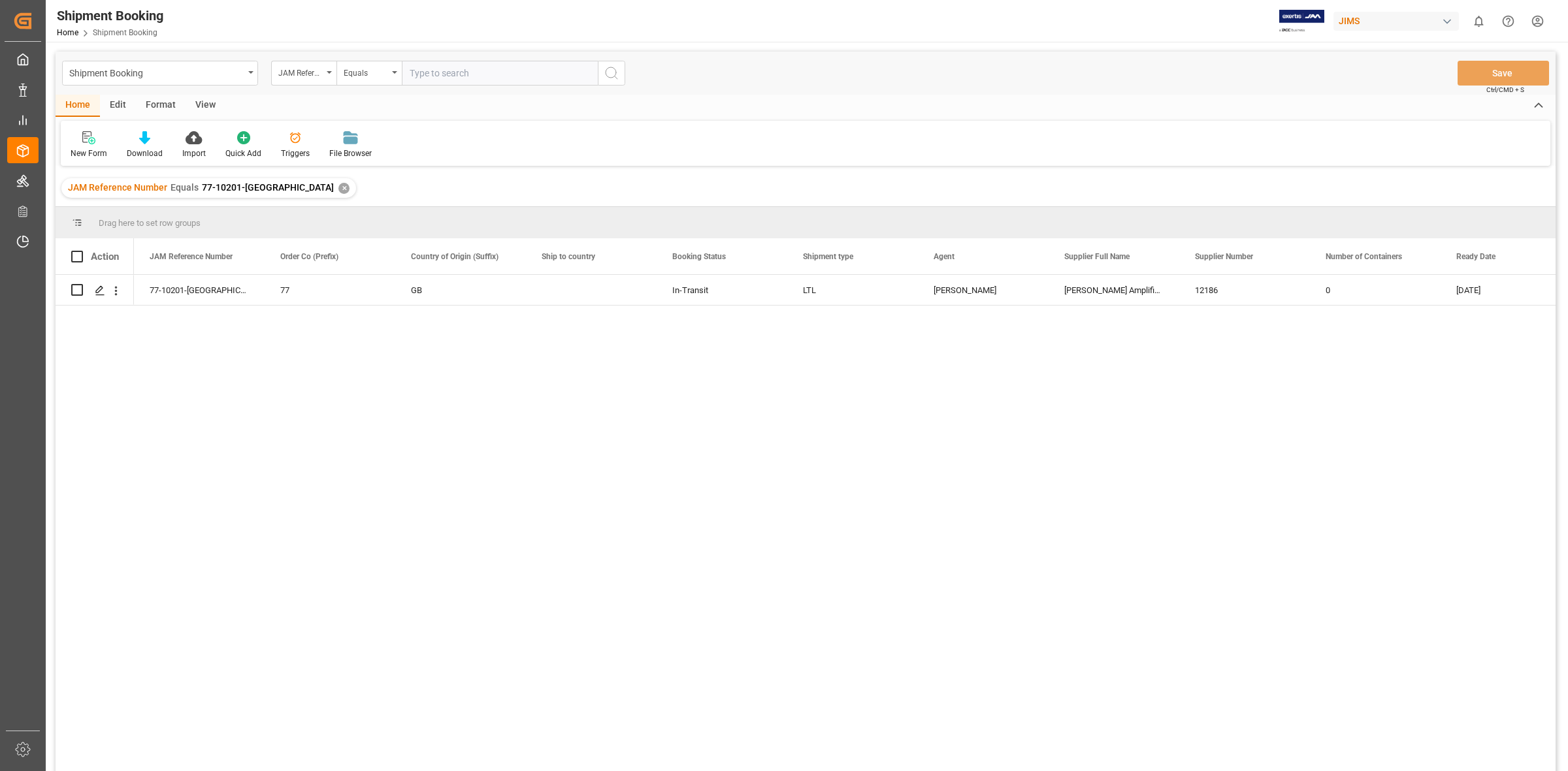
click at [357, 503] on div "77-10201-GB 77 GB In-Transit LTL [PERSON_NAME] Amplification plc (GBP) 12186 0 …" at bounding box center [844, 527] width 1421 height 505
click at [96, 291] on polygon "Press SPACE to select this row." at bounding box center [99, 289] width 7 height 7
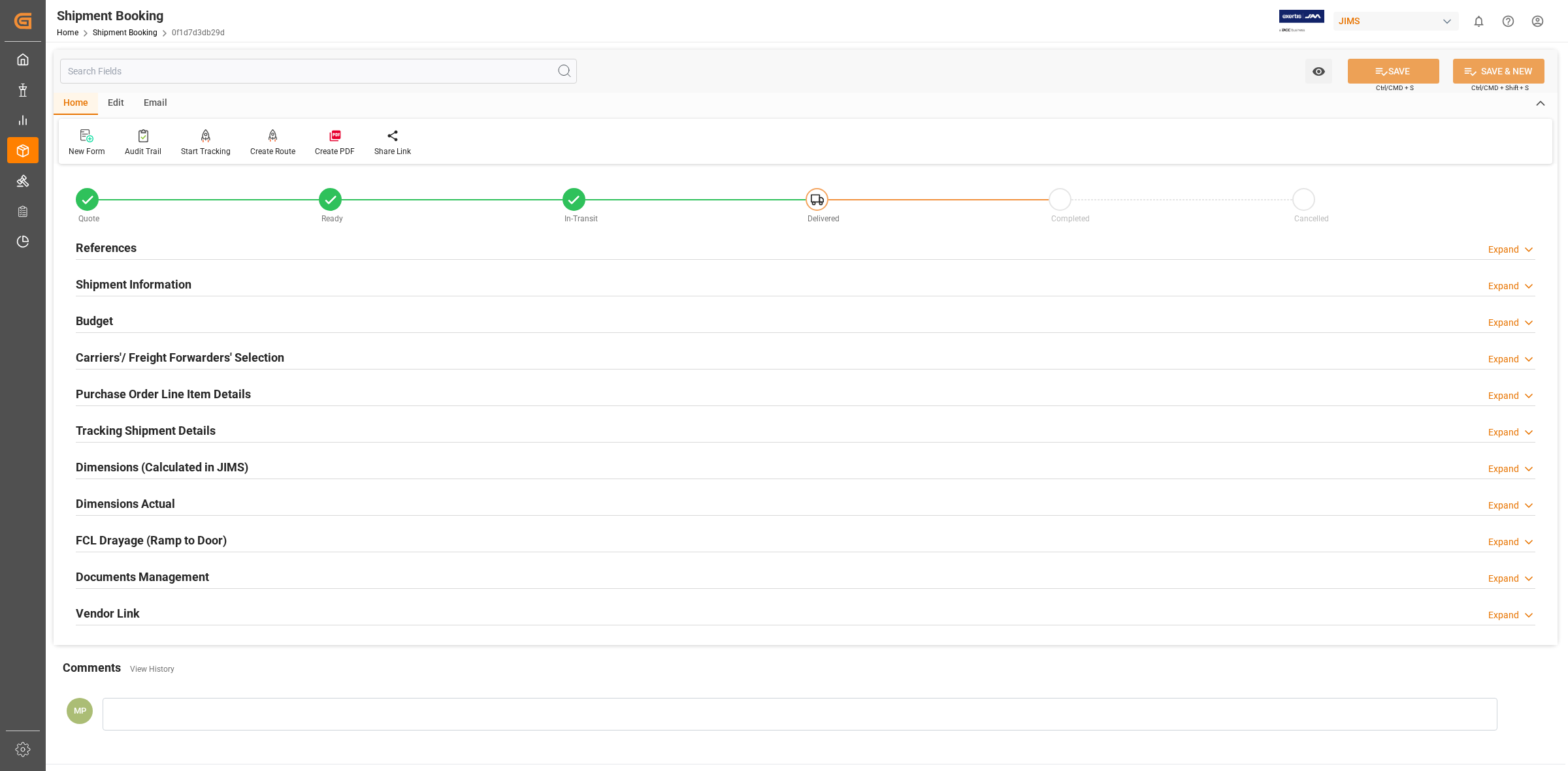
click at [191, 582] on h2 "Documents Management" at bounding box center [143, 577] width 134 height 17
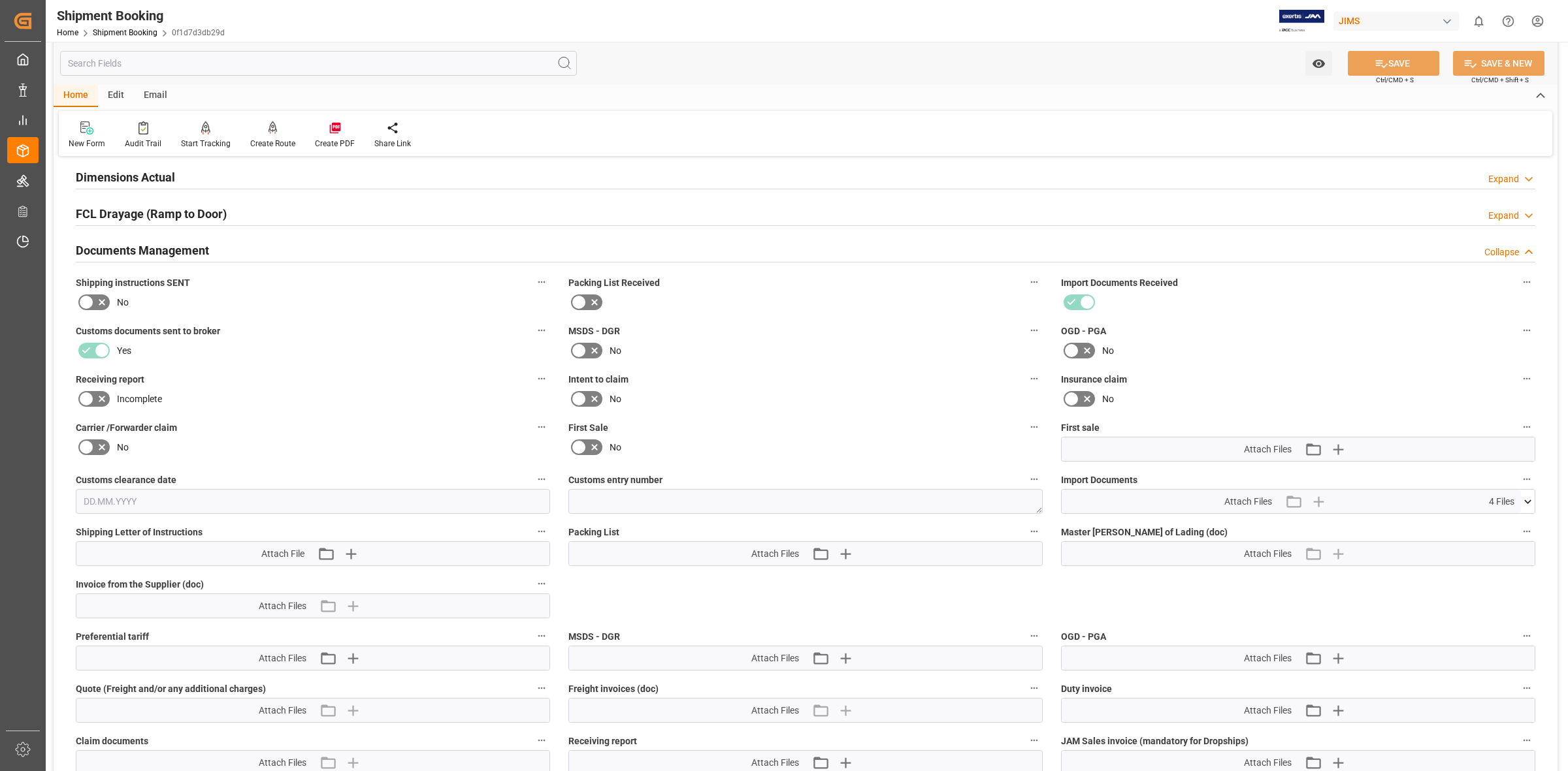
scroll to position [571, 0]
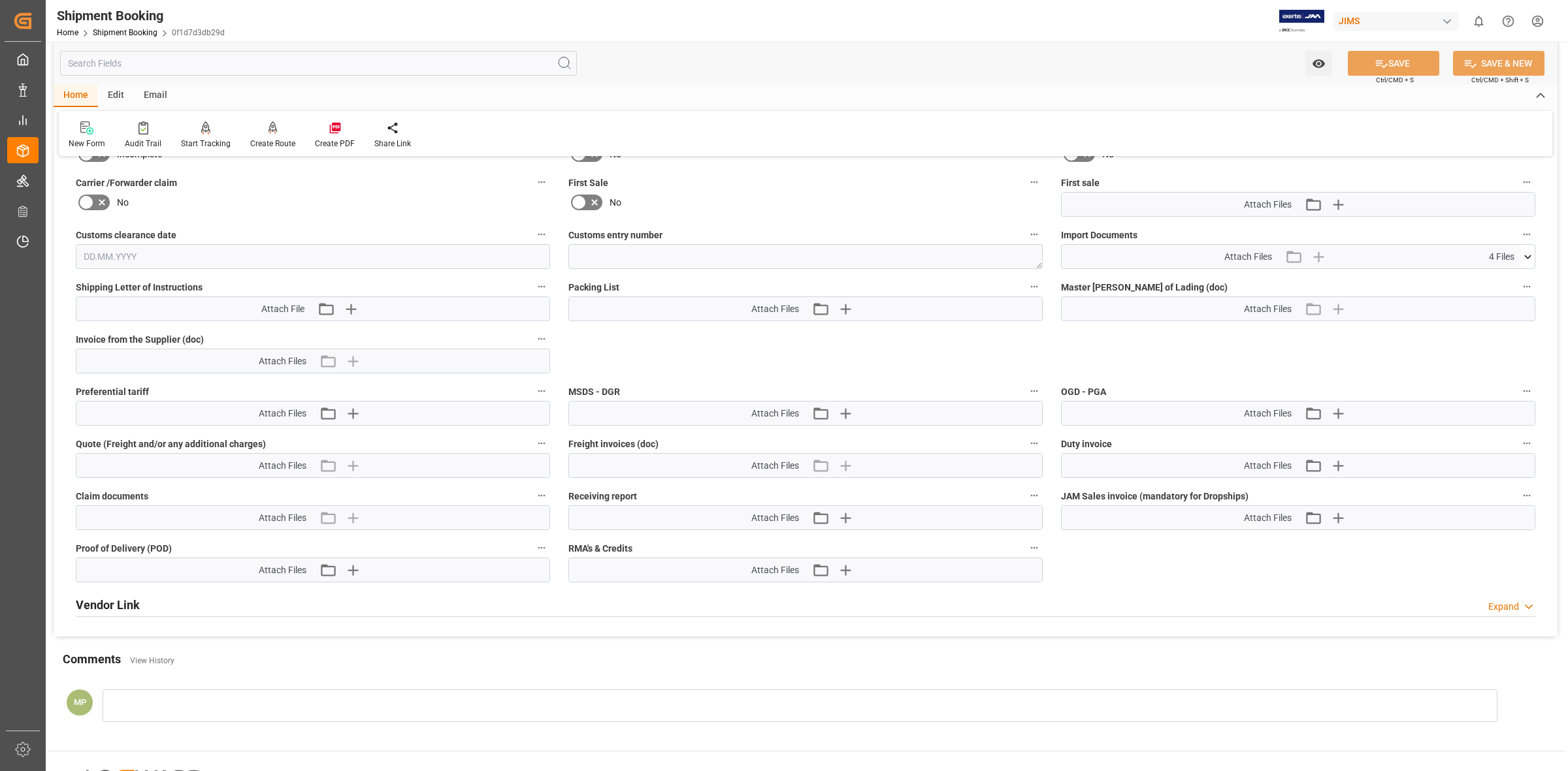
click at [1529, 250] on icon at bounding box center [1528, 257] width 14 height 14
click at [1141, 279] on div "77-10201-GB [PERSON_NAME].xlsx" at bounding box center [1298, 281] width 459 height 14
click at [1519, 279] on icon at bounding box center [1521, 281] width 14 height 14
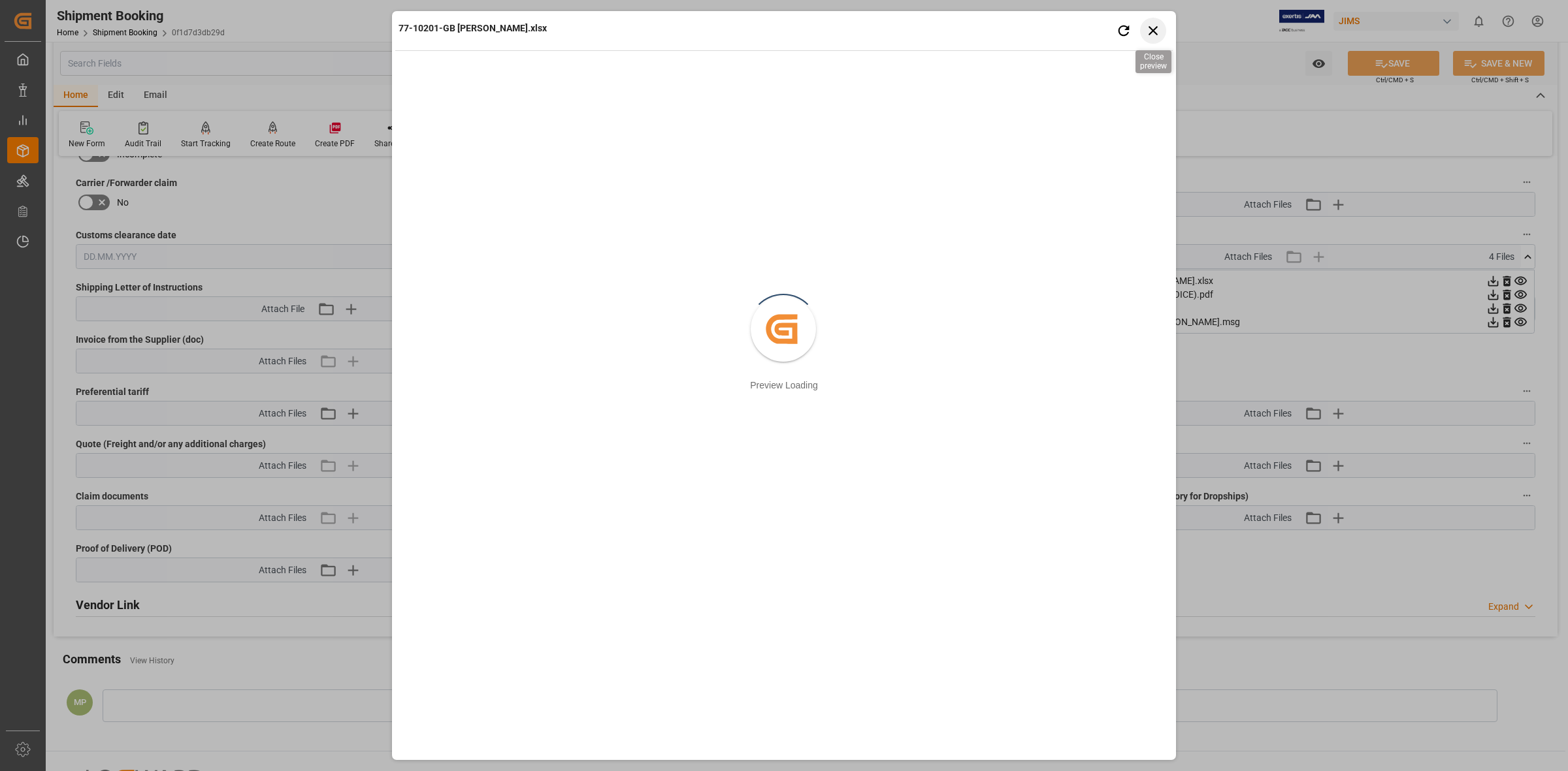
click at [1154, 24] on icon "button" at bounding box center [1153, 30] width 17 height 17
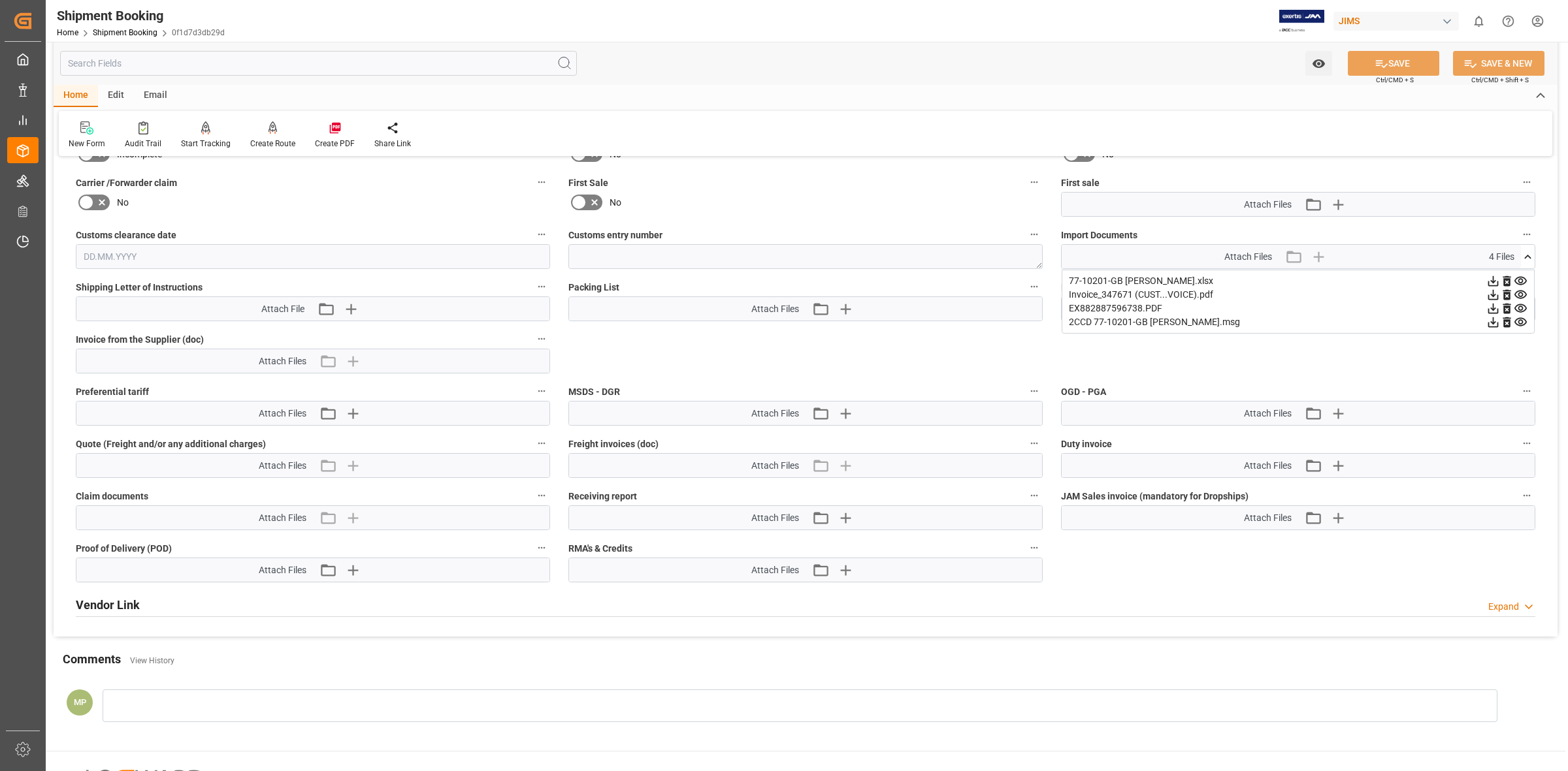
click at [1494, 275] on icon at bounding box center [1493, 281] width 14 height 14
click at [1493, 292] on icon at bounding box center [1494, 295] width 11 height 11
click at [1484, 295] on div "Invoice_347671 (CUST...VOICE).pdf" at bounding box center [1298, 294] width 459 height 14
click at [1493, 294] on icon at bounding box center [1494, 295] width 11 height 11
